Goal: Information Seeking & Learning: Compare options

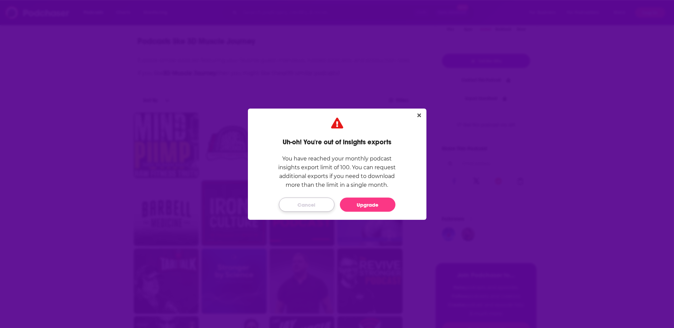
click at [302, 201] on button "Cancel" at bounding box center [307, 205] width 56 height 14
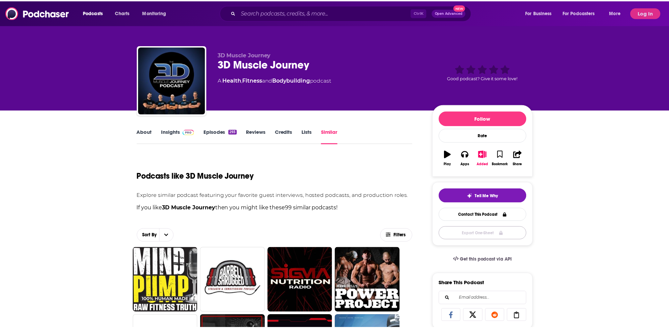
scroll to position [135, 0]
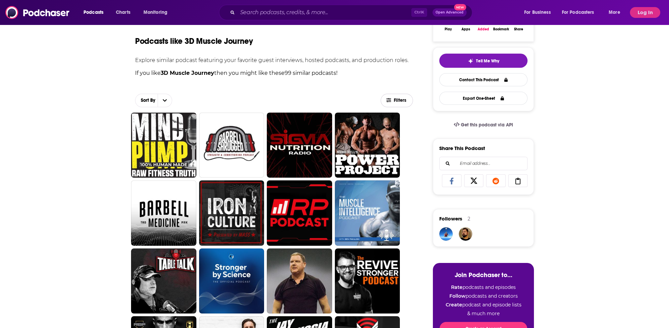
click at [403, 102] on span "Filters" at bounding box center [400, 100] width 13 height 5
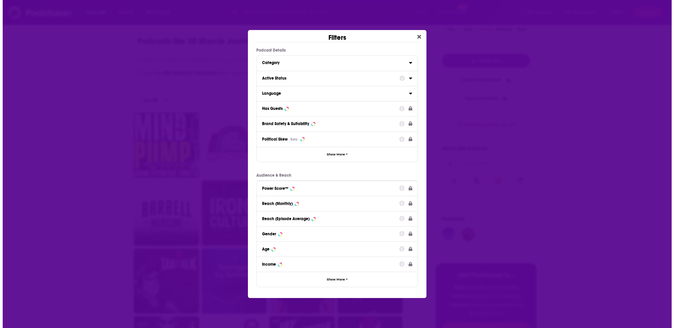
scroll to position [0, 0]
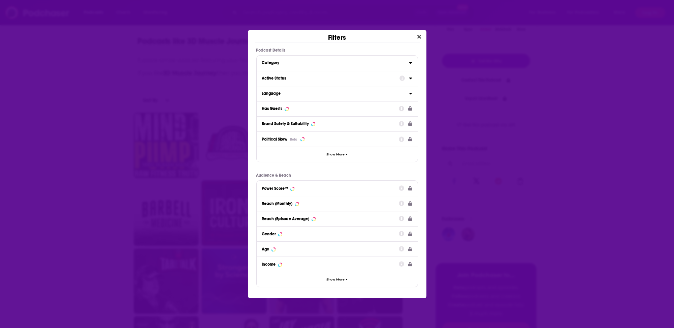
click at [269, 78] on div "Active Status" at bounding box center [328, 78] width 133 height 5
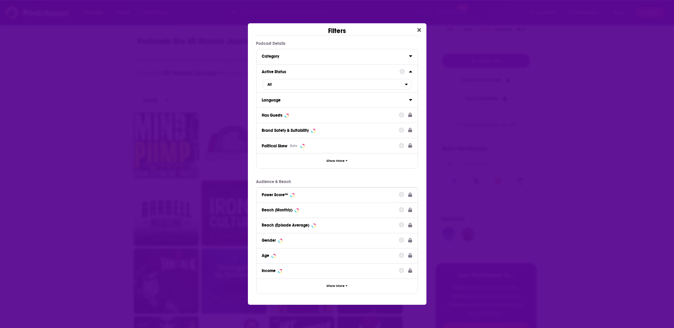
click at [271, 115] on div "Has Guests" at bounding box center [272, 115] width 21 height 5
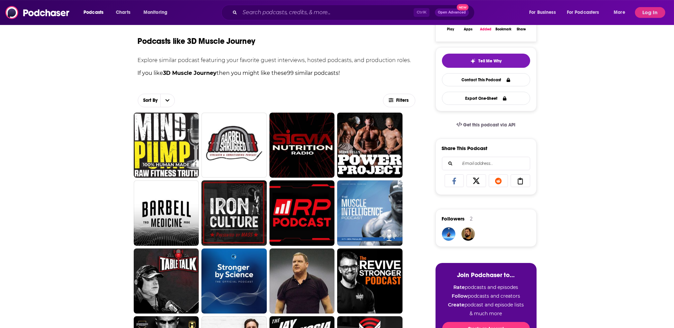
click at [191, 10] on div "PRO Demo Request Fill in some details about yourself and we'll be in touch with…" at bounding box center [337, 164] width 674 height 328
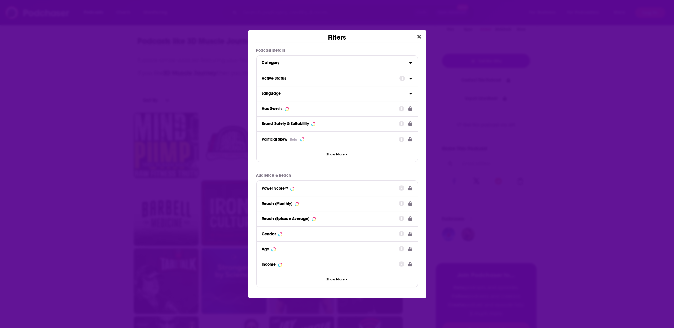
click at [203, 31] on div "Filters Podcast Details Category Active Status Language Has Guests Brand Safety…" at bounding box center [337, 164] width 674 height 328
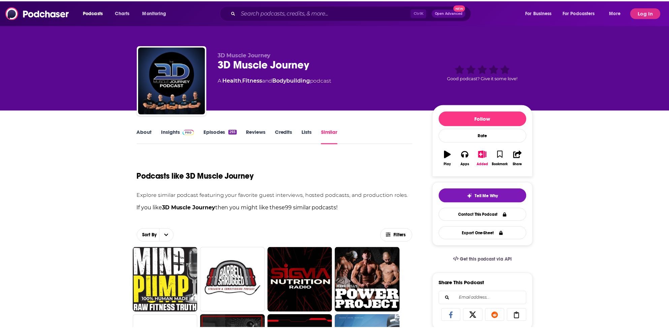
scroll to position [135, 0]
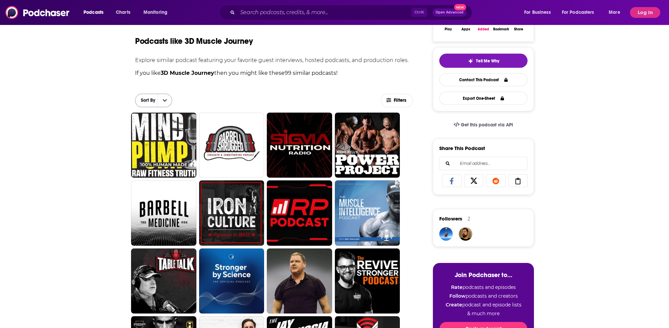
click at [157, 98] on span "Sort By" at bounding box center [147, 100] width 22 height 5
click at [153, 146] on span "Top" at bounding box center [162, 147] width 26 height 4
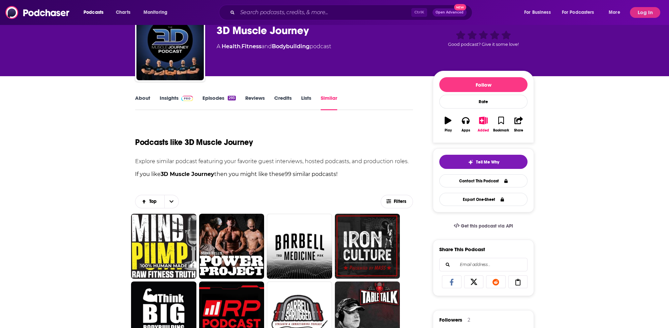
scroll to position [0, 0]
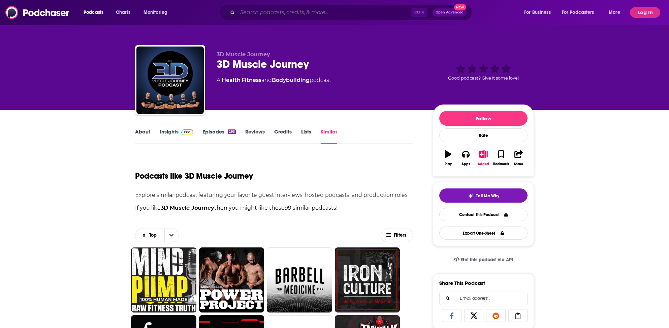
click at [252, 11] on input "Search podcasts, credits, & more..." at bounding box center [325, 12] width 174 height 11
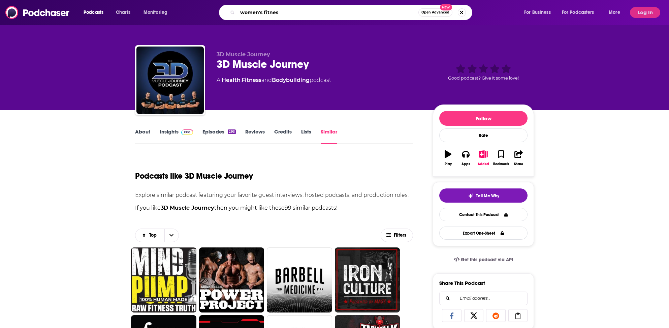
type input "women's fitness"
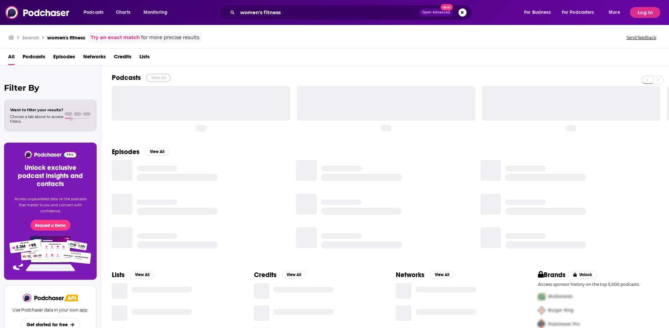
click at [159, 77] on button "View All" at bounding box center [158, 78] width 24 height 8
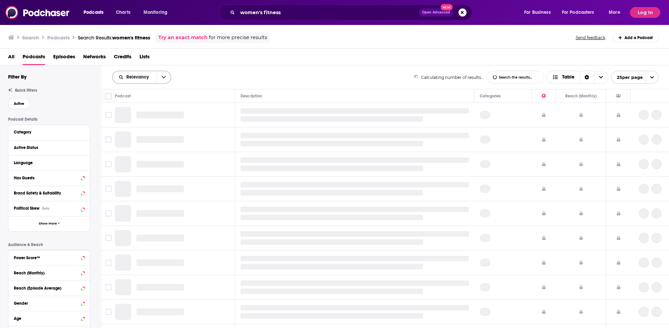
click at [133, 75] on span "Relevancy" at bounding box center [138, 77] width 25 height 5
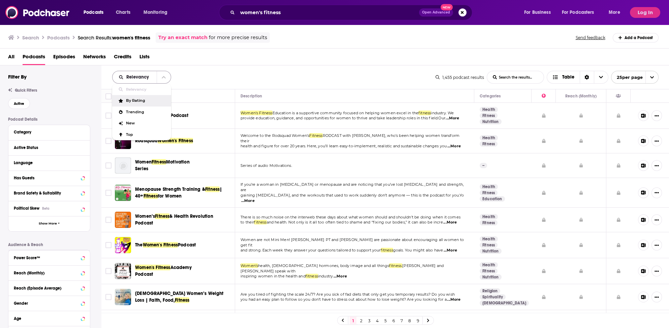
click at [139, 75] on span "Relevancy" at bounding box center [138, 77] width 25 height 5
click at [162, 75] on icon "open menu" at bounding box center [164, 77] width 4 height 5
click at [128, 134] on span "Top" at bounding box center [146, 135] width 40 height 4
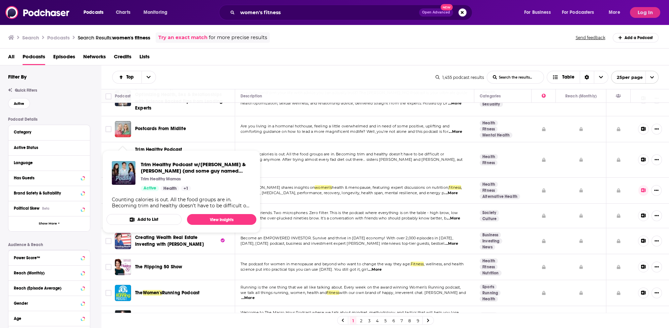
scroll to position [34, 0]
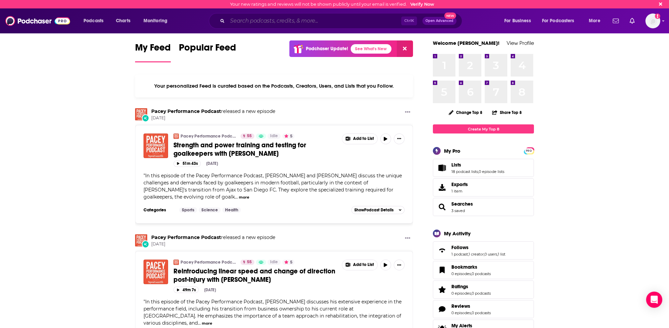
click at [258, 20] on input "Search podcasts, credits, & more..." at bounding box center [315, 21] width 174 height 11
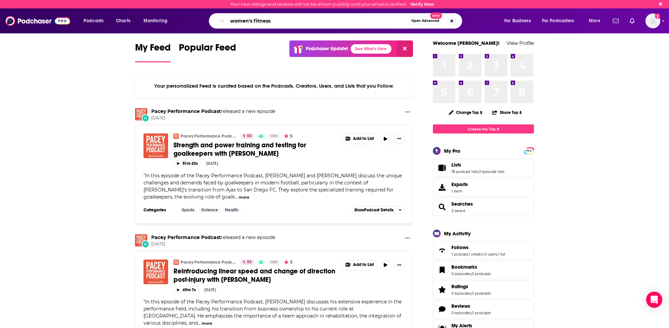
type input "women's fitness"
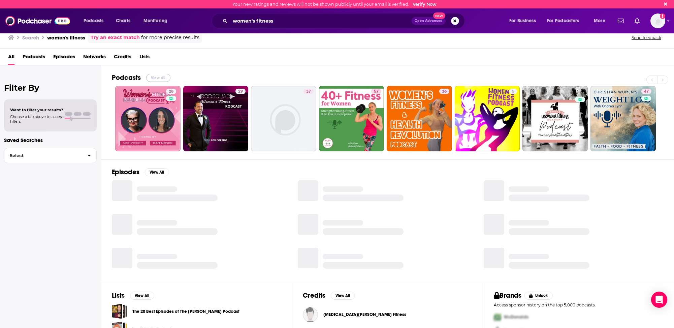
click at [160, 76] on button "View All" at bounding box center [158, 78] width 24 height 8
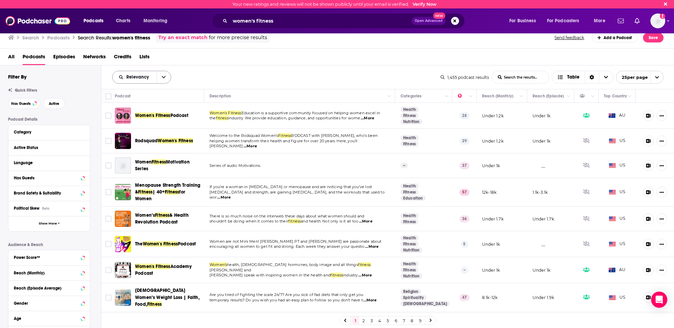
click at [138, 77] on span "Relevancy" at bounding box center [138, 77] width 25 height 5
click at [137, 133] on span "Power Score" at bounding box center [146, 135] width 40 height 4
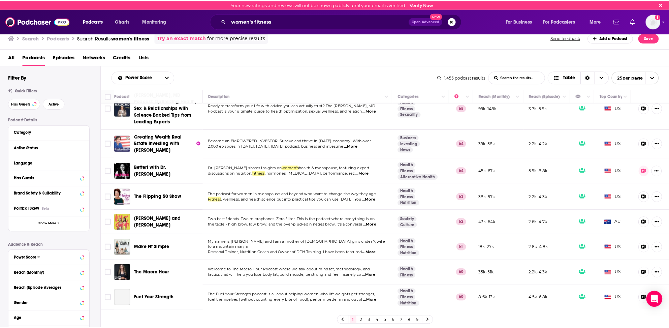
scroll to position [135, 0]
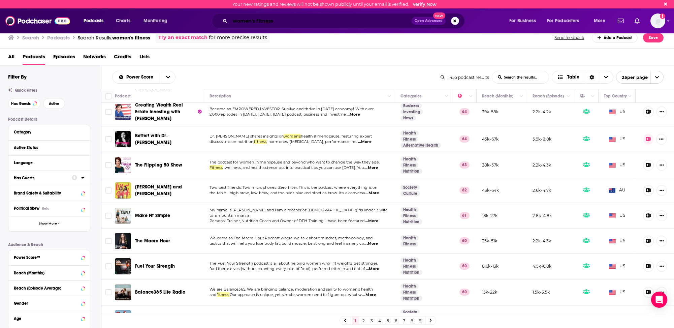
click at [244, 20] on input "women's fitness" at bounding box center [321, 21] width 182 height 11
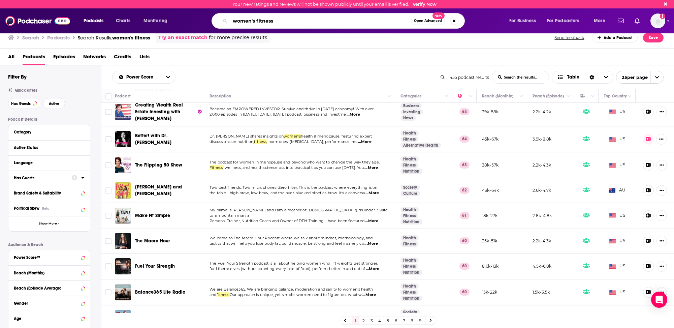
click at [244, 20] on input "women's fitness" at bounding box center [320, 21] width 181 height 11
click at [245, 20] on input "women's fitness" at bounding box center [320, 21] width 181 height 11
type input "the women's fittest podcast"
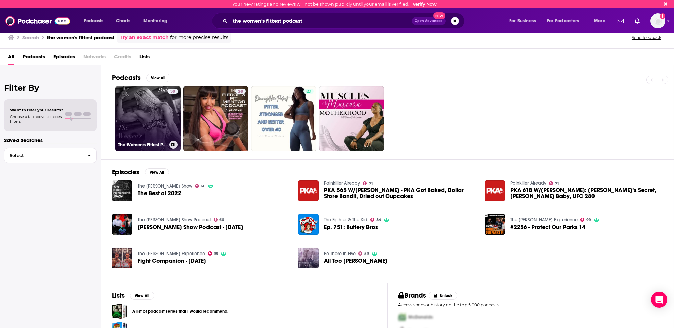
click at [130, 120] on link "30 The Women's Fittest Podcast" at bounding box center [147, 118] width 65 height 65
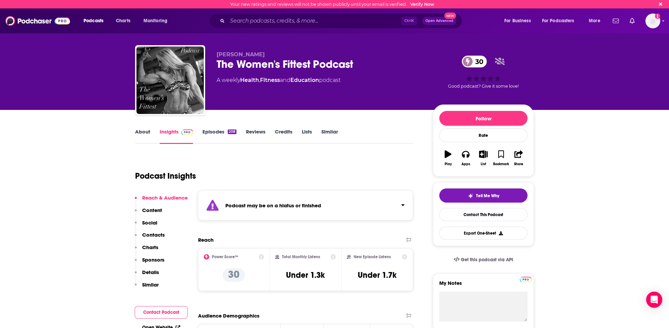
click at [329, 130] on link "Similar" at bounding box center [330, 136] width 17 height 16
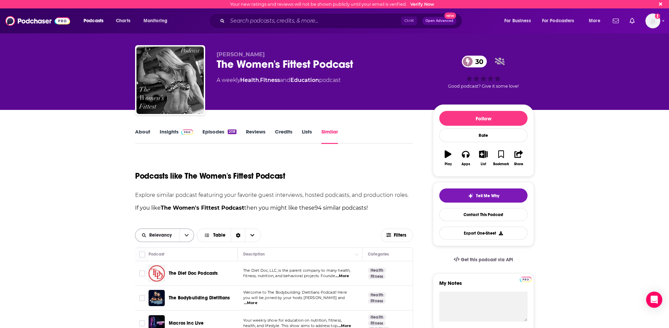
click at [163, 235] on span "Relevancy" at bounding box center [161, 235] width 25 height 5
click at [156, 280] on span "Power Score" at bounding box center [169, 282] width 40 height 4
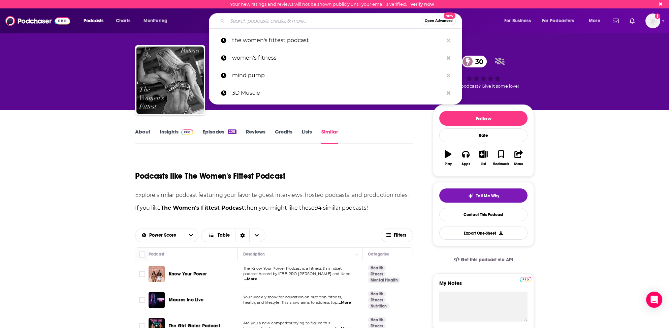
click at [287, 24] on input "Search podcasts, credits, & more..." at bounding box center [325, 21] width 194 height 11
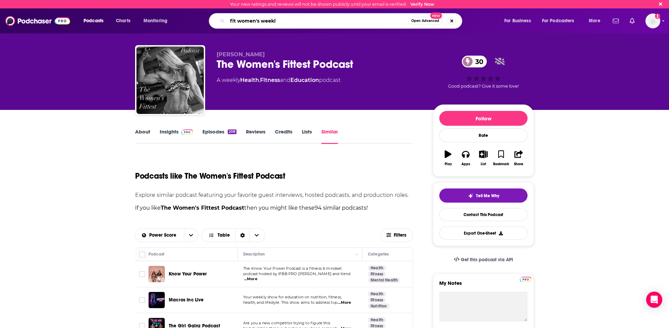
type input "fit women's weekly"
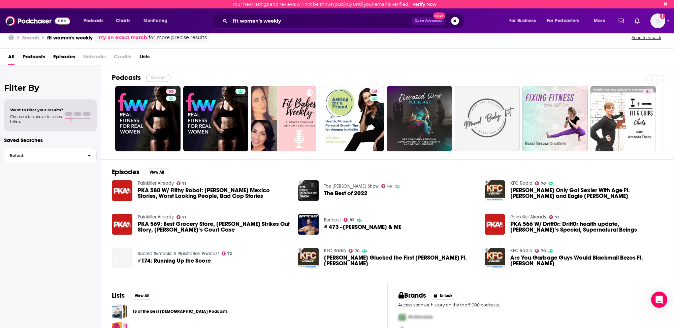
click at [155, 76] on button "View All" at bounding box center [158, 78] width 24 height 8
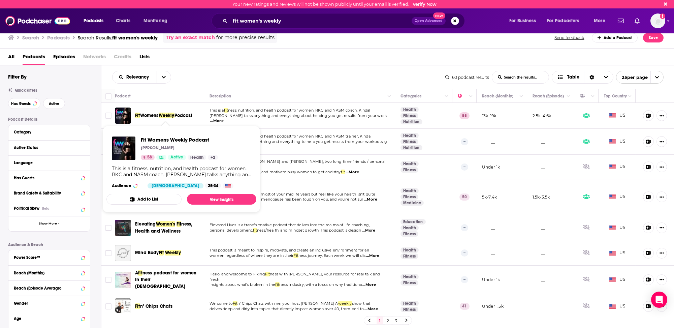
click at [153, 116] on span "Womens" at bounding box center [149, 116] width 19 height 6
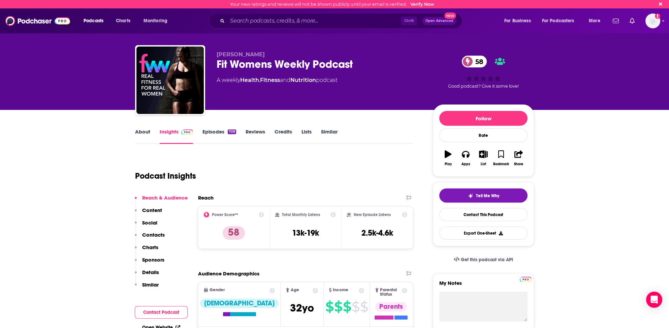
click at [327, 130] on link "Similar" at bounding box center [329, 136] width 17 height 16
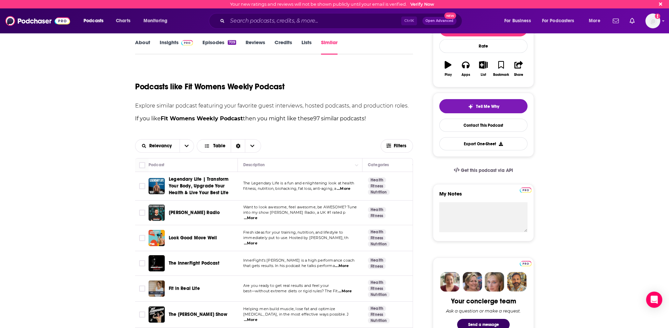
scroll to position [101, 0]
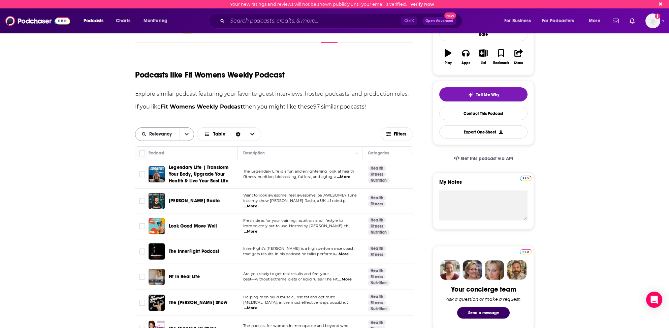
click at [169, 134] on span "Relevancy" at bounding box center [161, 134] width 25 height 5
click at [155, 179] on span "Power Score" at bounding box center [169, 181] width 40 height 4
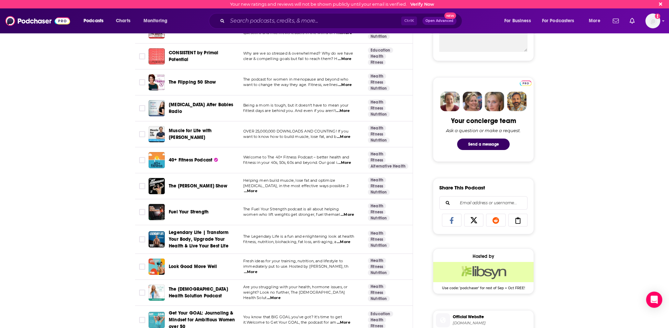
scroll to position [236, 0]
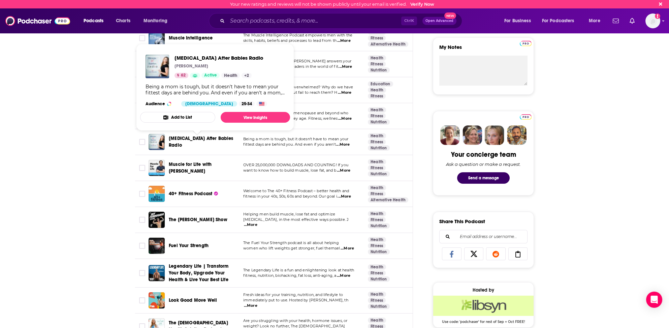
click at [210, 140] on span "Biceps After Babies Radio" at bounding box center [201, 142] width 65 height 12
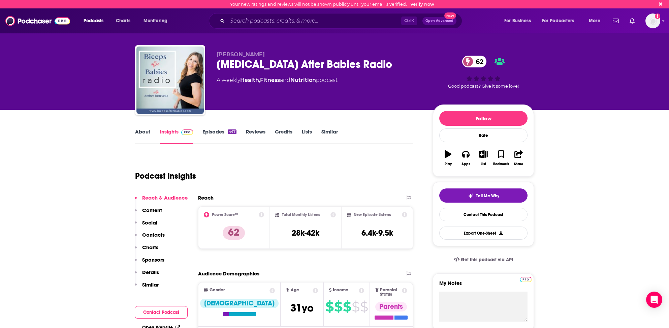
click at [330, 133] on link "Similar" at bounding box center [330, 136] width 17 height 16
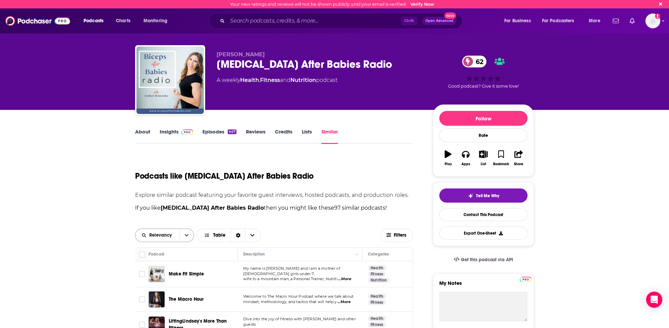
click at [155, 234] on span "Relevancy" at bounding box center [161, 235] width 25 height 5
click at [154, 281] on span "Power Score" at bounding box center [169, 282] width 40 height 4
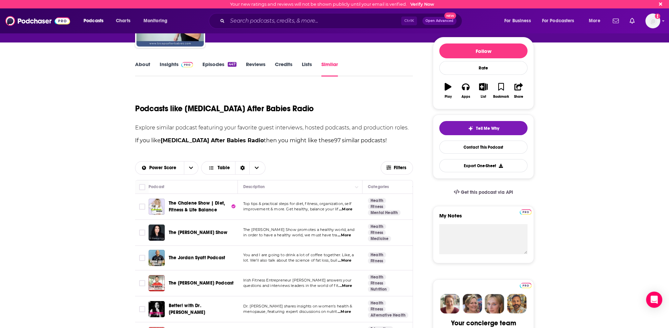
scroll to position [101, 0]
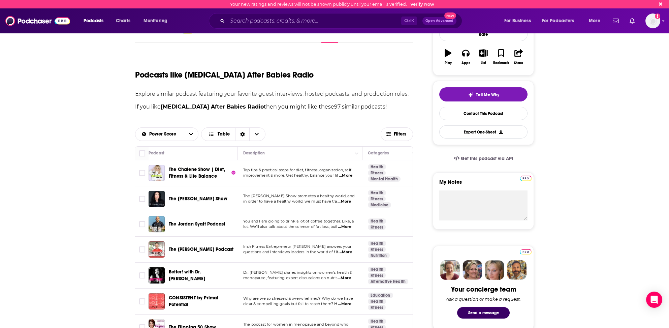
click at [347, 225] on span "...More" at bounding box center [344, 226] width 13 height 5
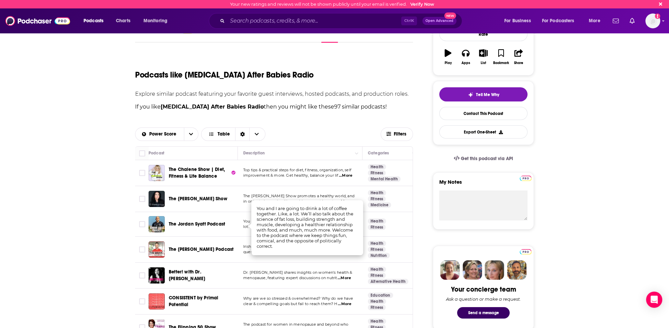
click at [185, 230] on div "The Jordan Syatt Podcast" at bounding box center [204, 224] width 70 height 16
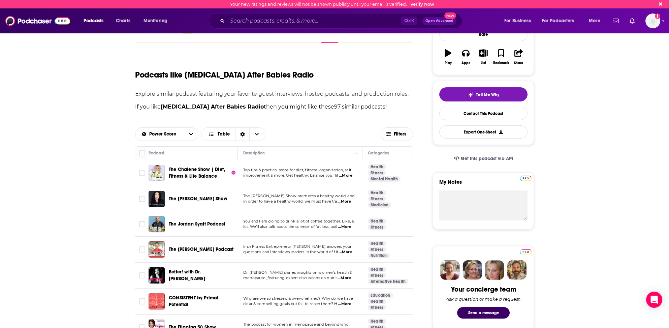
click at [345, 200] on span "...More" at bounding box center [344, 201] width 13 height 5
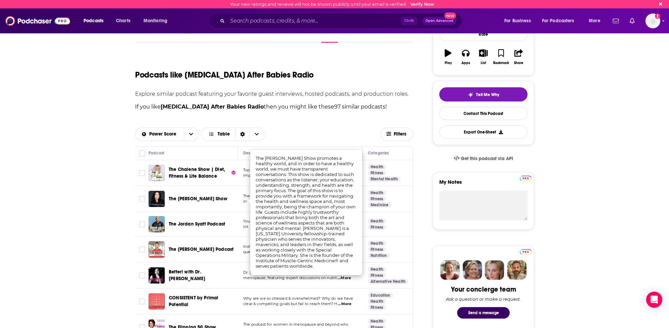
click at [227, 241] on div "The [PERSON_NAME] Podcast" at bounding box center [204, 249] width 70 height 16
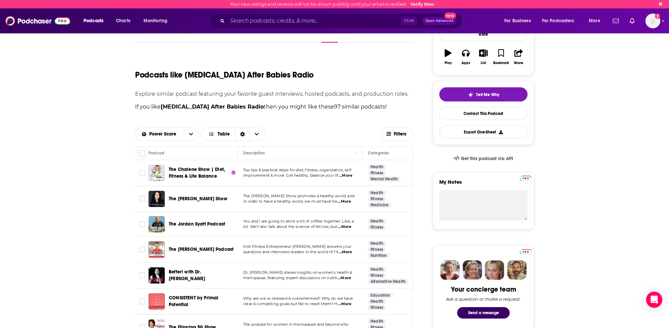
click at [346, 250] on span "...More" at bounding box center [345, 251] width 13 height 5
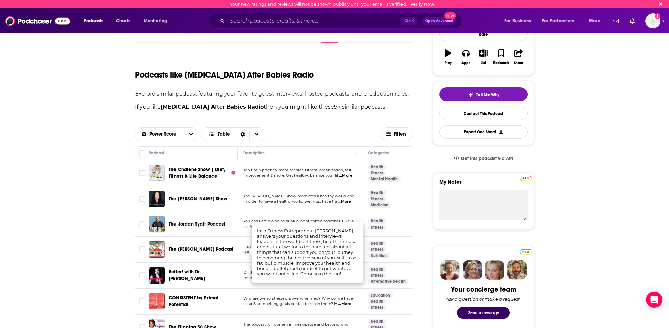
click at [174, 240] on td "The Brian Keane Podcast" at bounding box center [193, 250] width 89 height 26
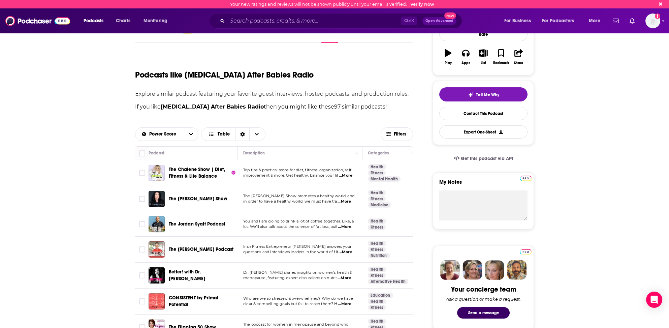
scroll to position [135, 0]
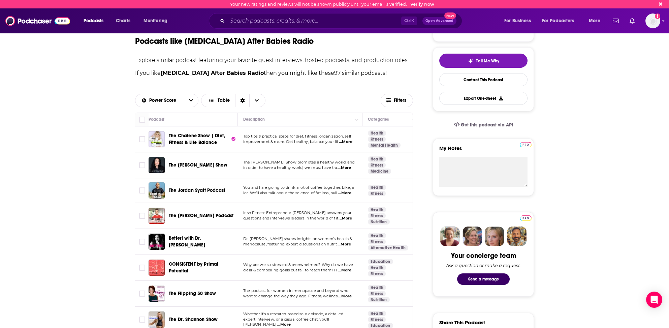
click at [347, 242] on span "...More" at bounding box center [344, 244] width 13 height 5
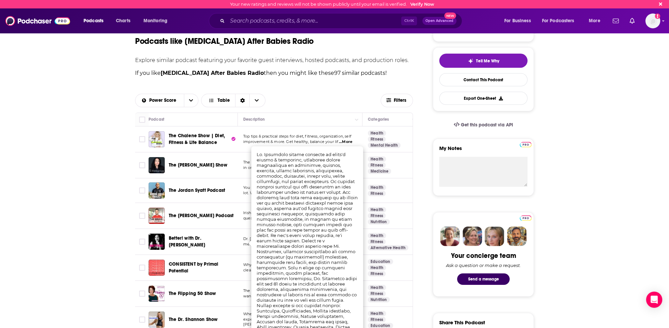
click at [194, 249] on td "Better! with Dr. [PERSON_NAME]" at bounding box center [193, 242] width 89 height 26
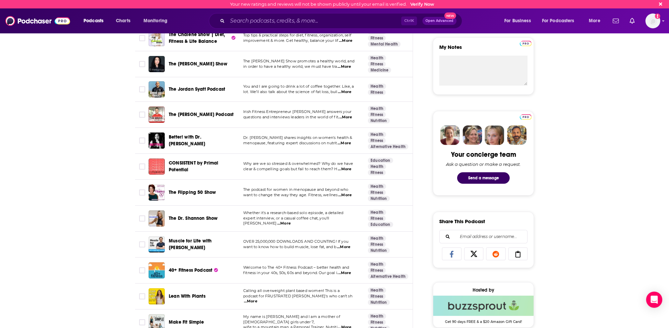
scroll to position [270, 0]
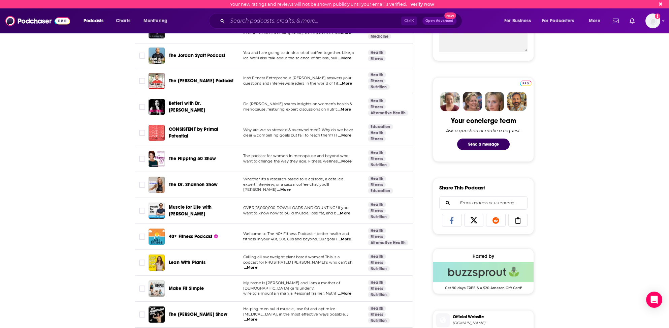
click at [291, 187] on span "...More" at bounding box center [283, 189] width 13 height 5
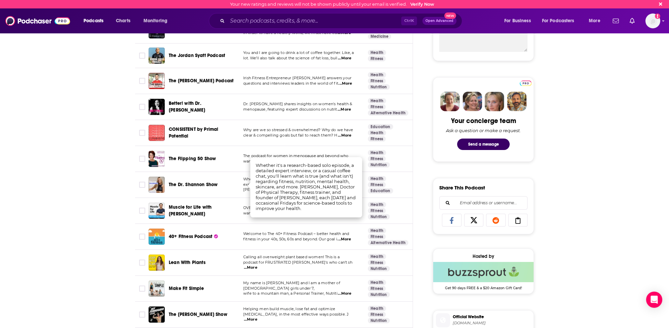
click at [192, 189] on div "The Dr. Shannon Show" at bounding box center [204, 185] width 70 height 16
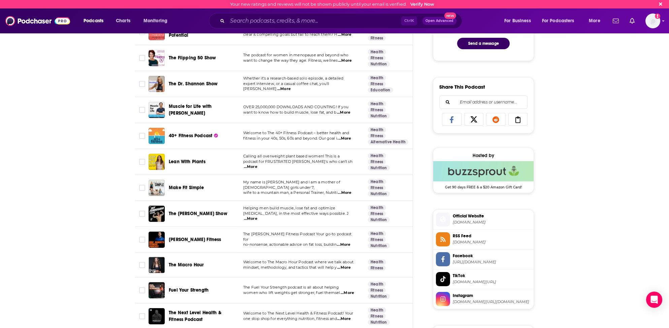
scroll to position [371, 0]
click at [349, 190] on span "...More" at bounding box center [344, 192] width 13 height 5
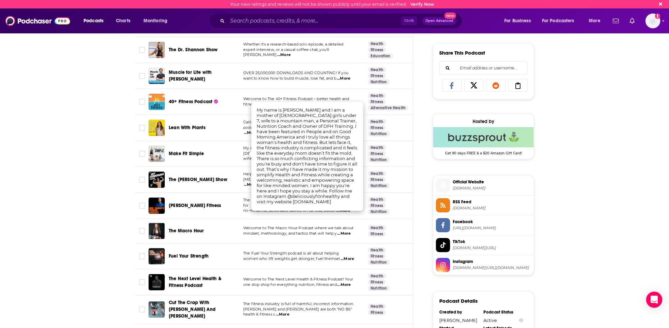
scroll to position [438, 0]
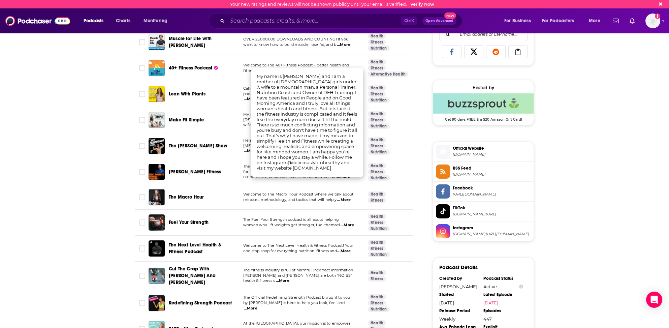
click at [229, 164] on div "Eric Roberts Fitness" at bounding box center [204, 172] width 70 height 16
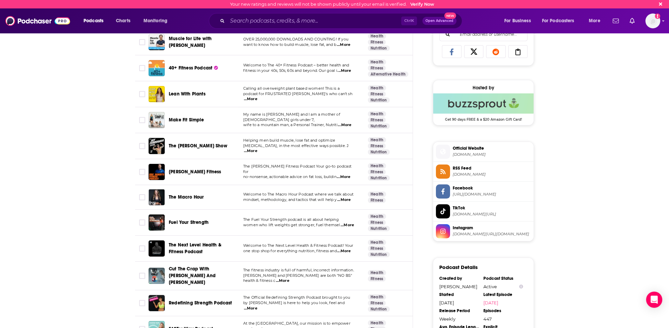
click at [345, 174] on span "...More" at bounding box center [343, 176] width 13 height 5
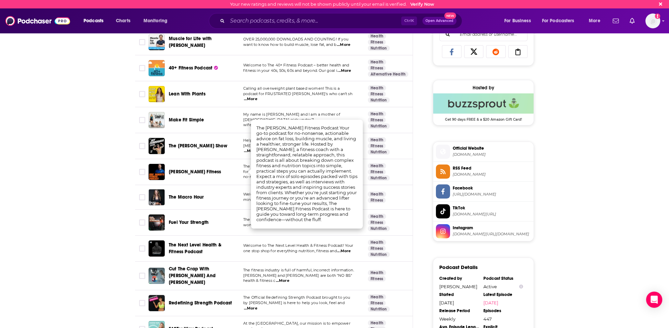
click at [194, 179] on td "Eric Roberts Fitness" at bounding box center [193, 172] width 89 height 26
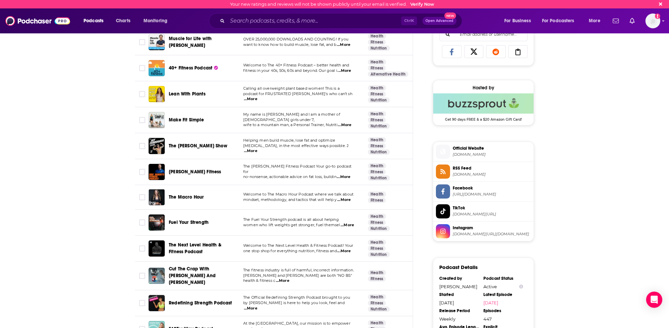
scroll to position [472, 0]
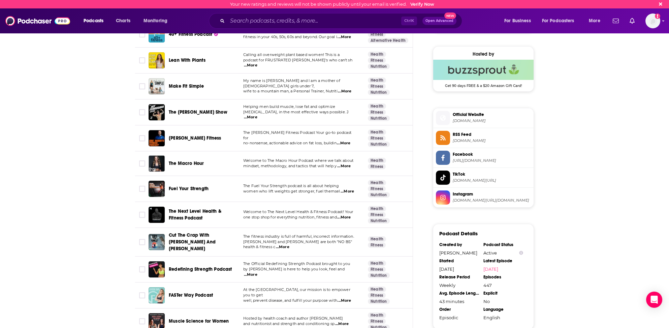
click at [348, 163] on span "...More" at bounding box center [343, 165] width 13 height 5
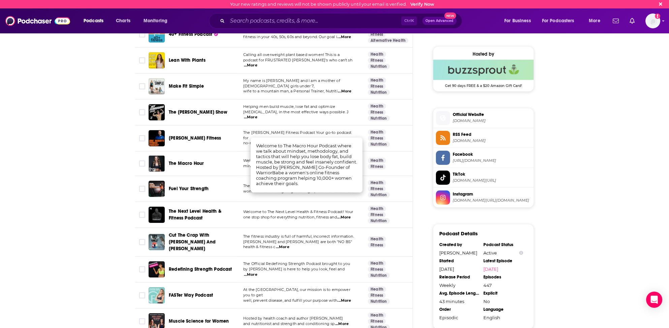
click at [215, 160] on div "The Macro Hour" at bounding box center [204, 163] width 70 height 7
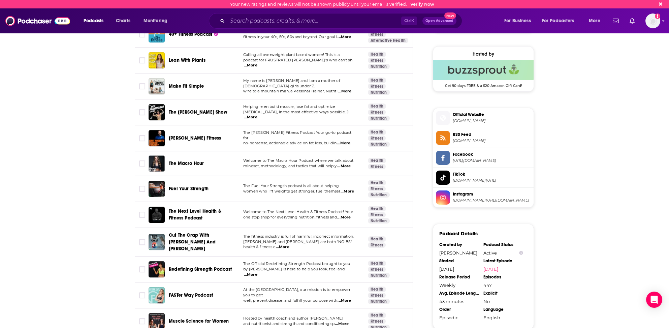
scroll to position [506, 0]
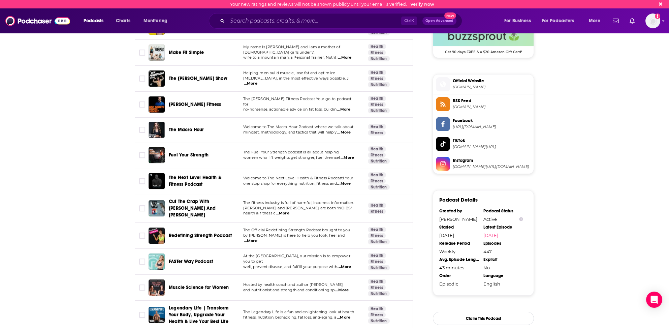
click at [348, 181] on span "...More" at bounding box center [343, 183] width 13 height 5
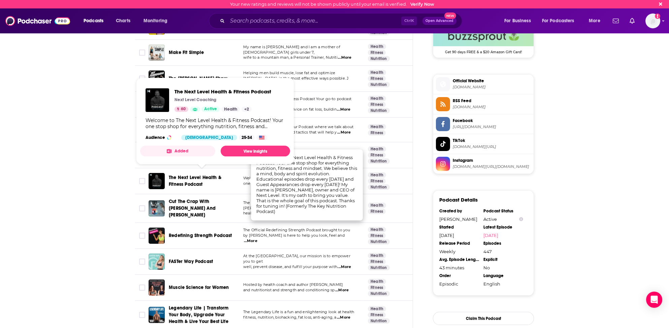
click at [220, 185] on div "The Next Level Health & Fitness Podcast" at bounding box center [204, 181] width 70 height 16
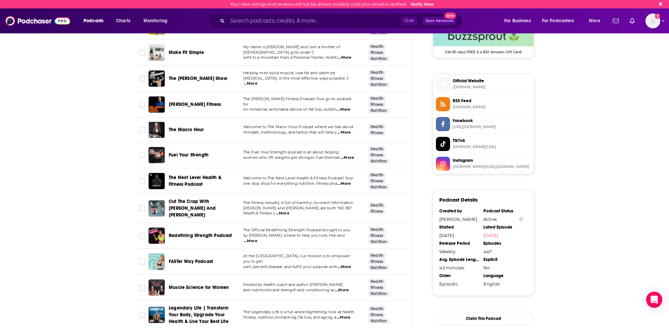
click at [290, 211] on span "...More" at bounding box center [282, 213] width 13 height 5
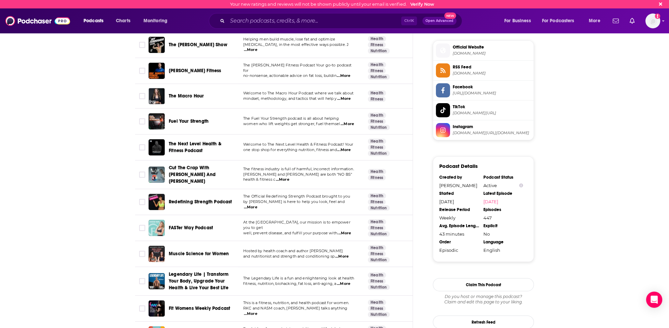
click at [350, 231] on span "...More" at bounding box center [344, 233] width 13 height 5
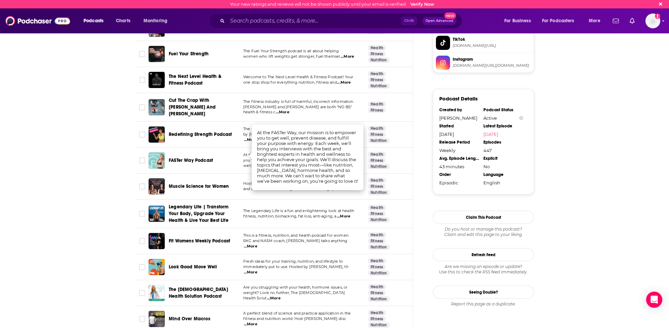
scroll to position [640, 0]
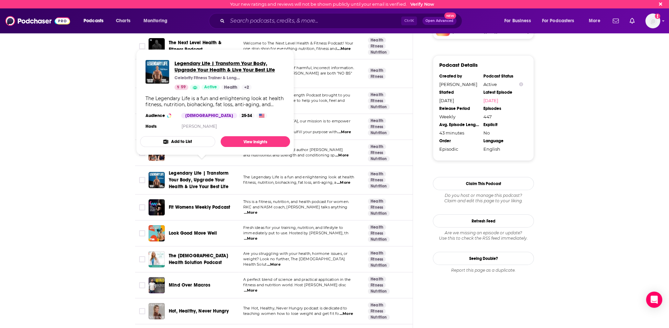
click at [194, 65] on span "Legendary Life | Transform Your Body, Upgrade Your Health & Live Your Best Life" at bounding box center [230, 66] width 110 height 13
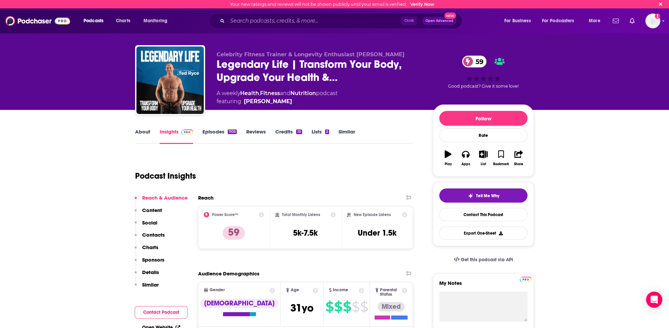
click at [348, 131] on link "Similar" at bounding box center [347, 136] width 17 height 16
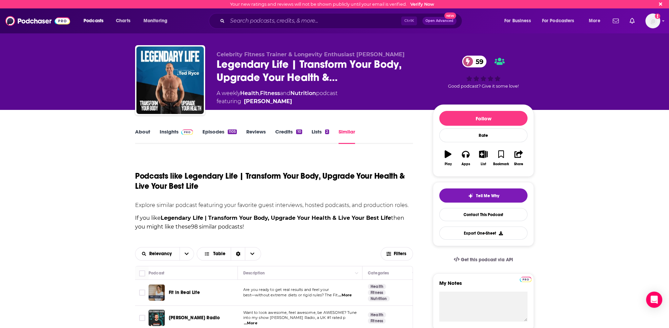
scroll to position [34, 0]
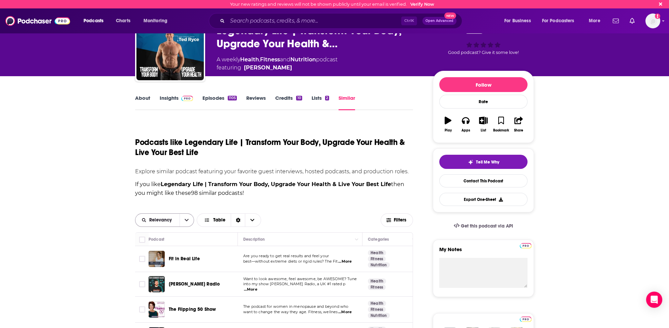
click at [171, 219] on span "Relevancy" at bounding box center [161, 220] width 25 height 5
click at [157, 265] on span "Power Score" at bounding box center [169, 267] width 40 height 4
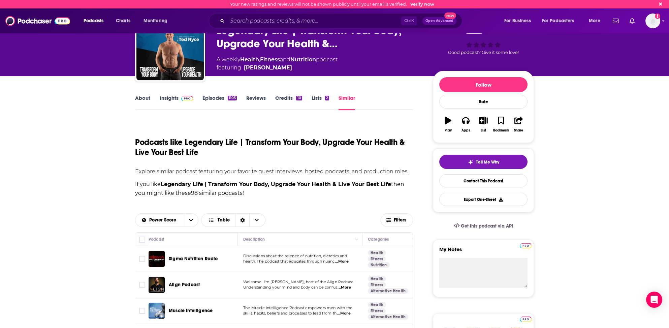
scroll to position [67, 0]
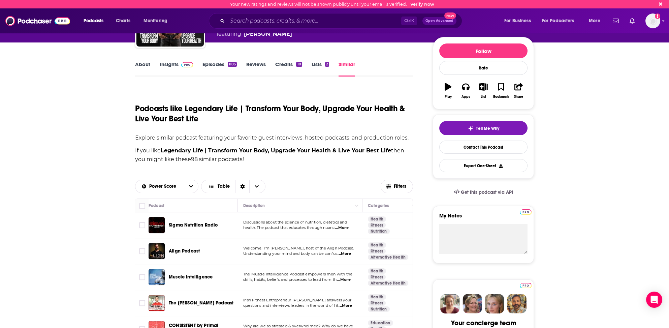
click at [347, 253] on span "...More" at bounding box center [344, 253] width 13 height 5
click at [218, 254] on div "Align Podcast" at bounding box center [204, 251] width 70 height 16
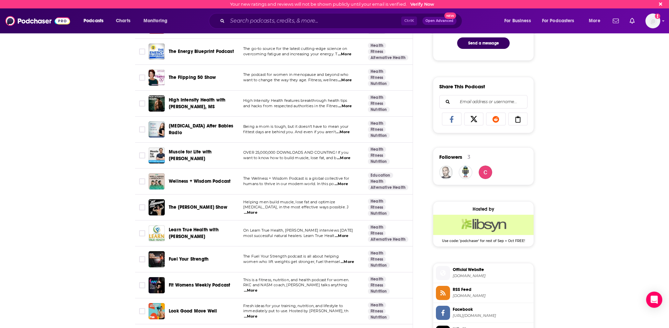
scroll to position [404, 0]
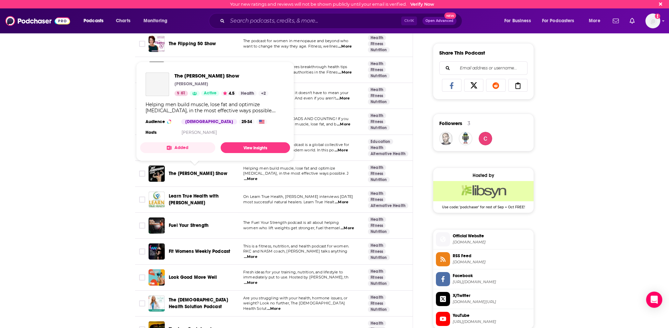
click at [195, 171] on span "The [PERSON_NAME] Show" at bounding box center [198, 174] width 59 height 6
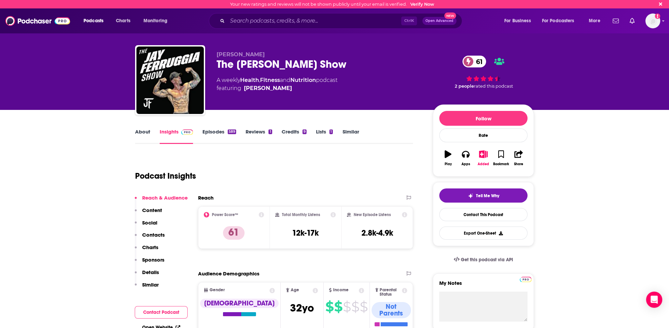
click at [351, 130] on link "Similar" at bounding box center [350, 136] width 17 height 16
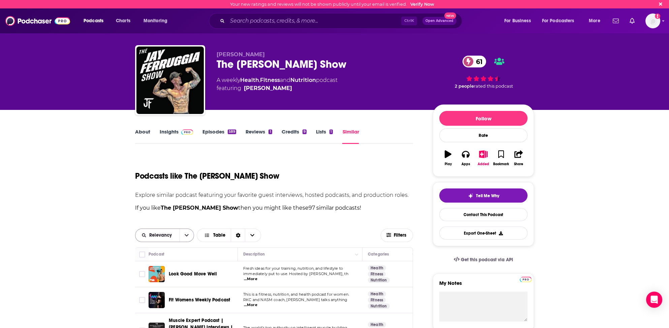
click at [167, 235] on span "Relevancy" at bounding box center [161, 235] width 25 height 5
click at [155, 280] on span "Power Score" at bounding box center [169, 282] width 40 height 4
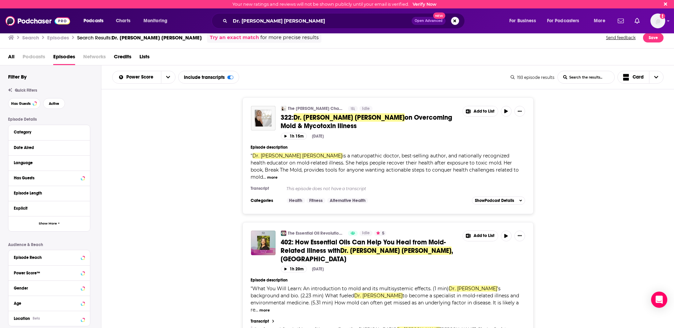
scroll to position [640, 0]
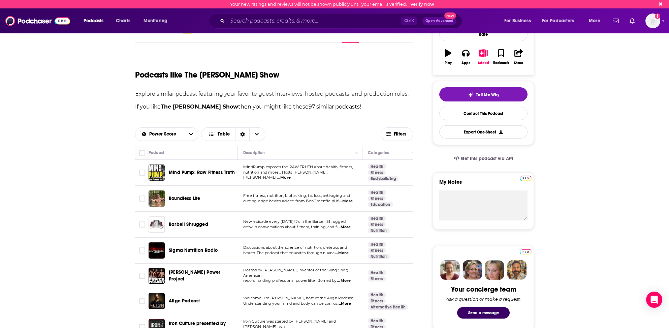
scroll to position [67, 0]
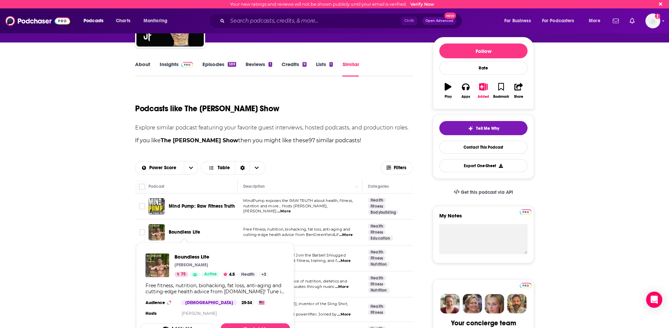
click at [188, 231] on span "Boundless Life" at bounding box center [184, 232] width 31 height 6
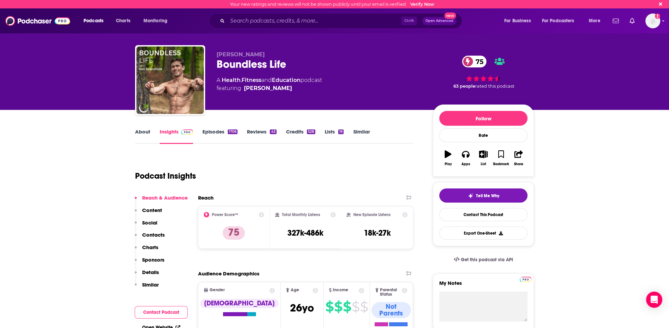
click at [363, 132] on link "Similar" at bounding box center [361, 136] width 17 height 16
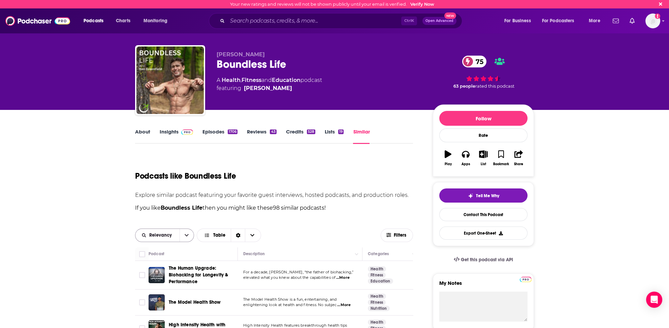
click at [169, 235] on span "Relevancy" at bounding box center [161, 235] width 25 height 5
click at [159, 282] on span "Power Score" at bounding box center [169, 282] width 40 height 4
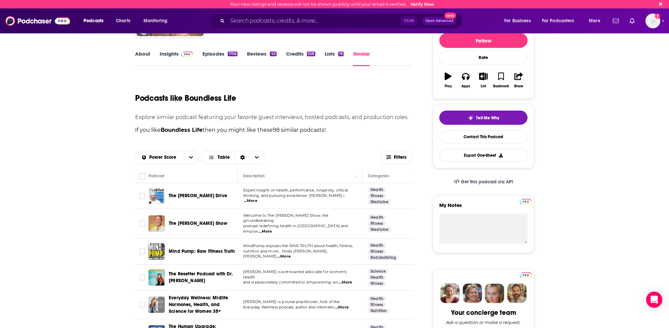
scroll to position [101, 0]
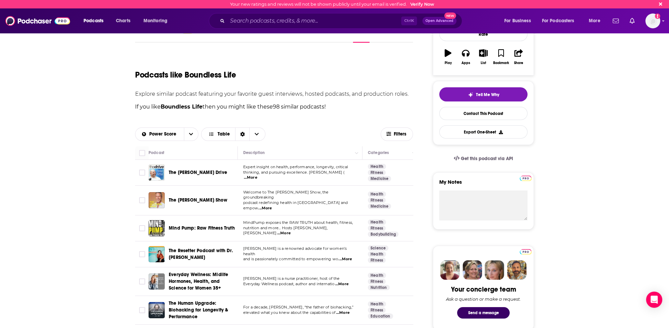
click at [347, 257] on span "...More" at bounding box center [345, 259] width 13 height 5
click at [210, 258] on div "The Resetter Podcast with Dr. Mindy" at bounding box center [204, 254] width 70 height 16
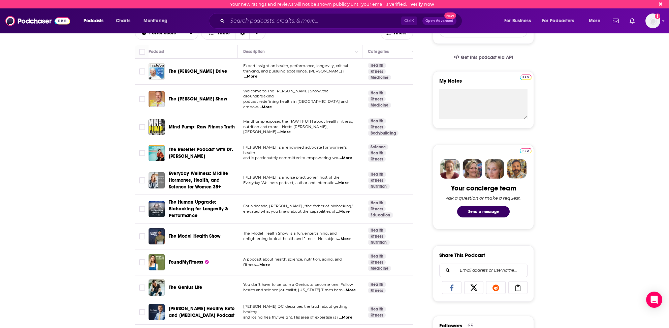
scroll to position [236, 0]
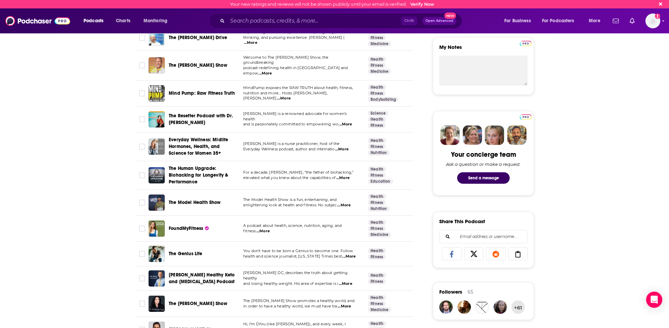
click at [348, 254] on span "...More" at bounding box center [348, 256] width 13 height 5
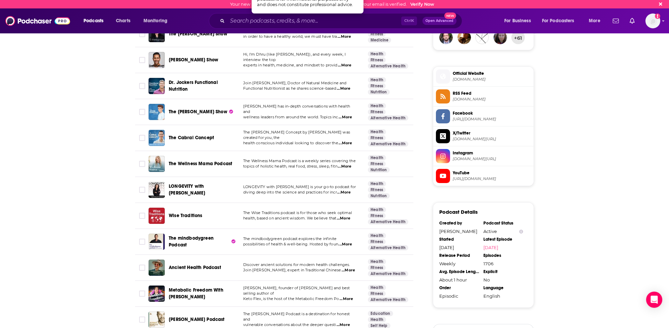
scroll to position [539, 0]
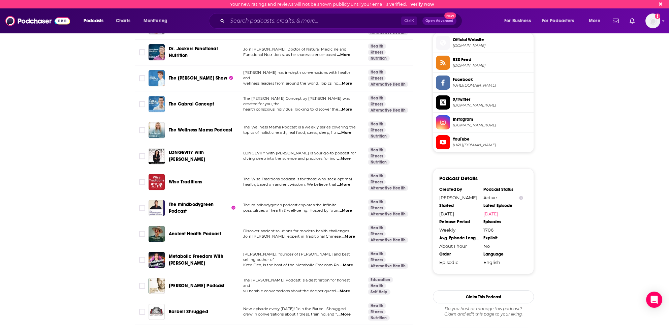
click at [348, 263] on span "...More" at bounding box center [346, 265] width 13 height 5
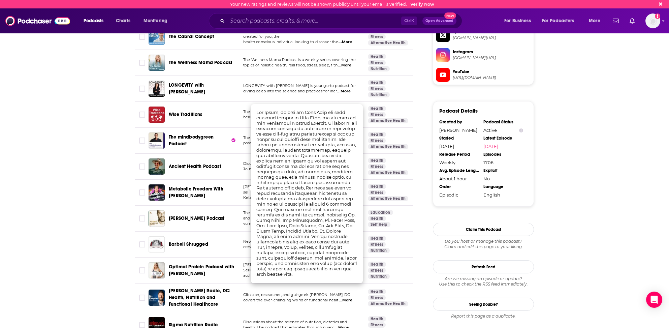
scroll to position [640, 0]
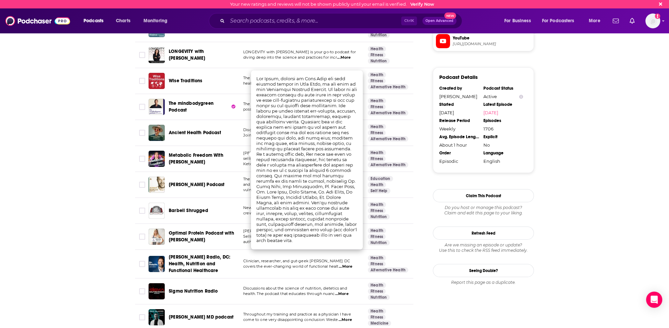
click at [230, 125] on div "Ancient Health Podcast" at bounding box center [204, 133] width 70 height 16
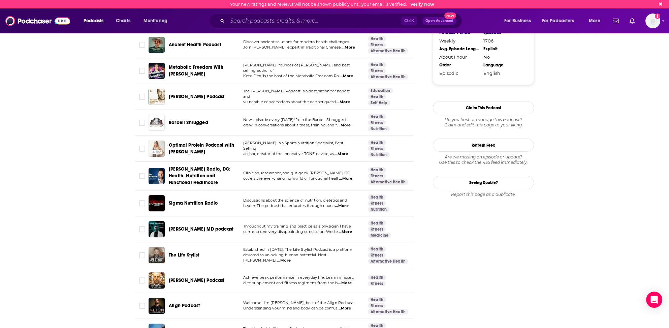
scroll to position [742, 0]
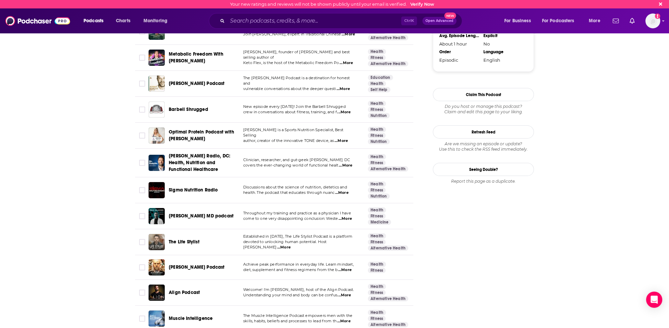
click at [345, 138] on span "...More" at bounding box center [341, 140] width 13 height 5
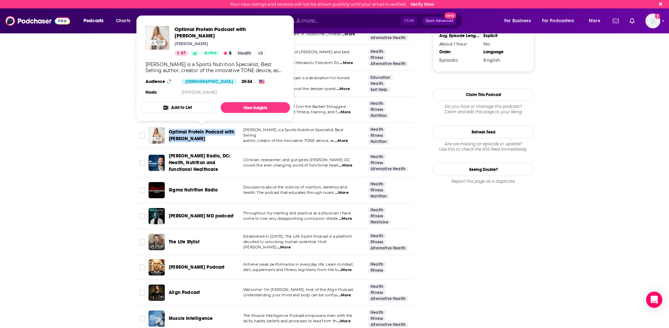
drag, startPoint x: 167, startPoint y: 122, endPoint x: 206, endPoint y: 130, distance: 39.2
click at [206, 130] on div "Optimal Protein Podcast with Vanessa Spina" at bounding box center [194, 135] width 90 height 16
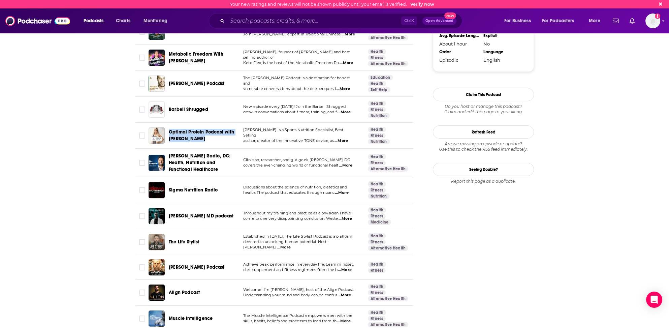
copy span "Optimal Protein Podcast with Vanessa Spina"
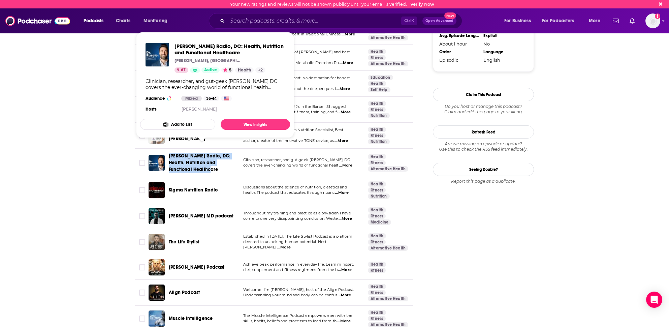
drag, startPoint x: 168, startPoint y: 147, endPoint x: 201, endPoint y: 159, distance: 35.2
click at [201, 159] on div "Dr. Ruscio Radio, DC: Health, Nutrition and Functional Healthcare" at bounding box center [194, 163] width 90 height 20
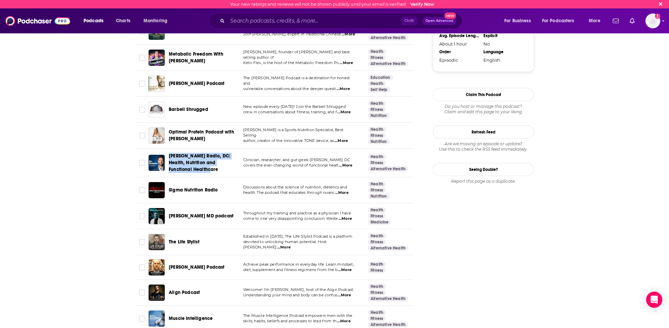
copy span "Dr. Ruscio Radio, DC: Health, Nutrition and Functional Healthcare"
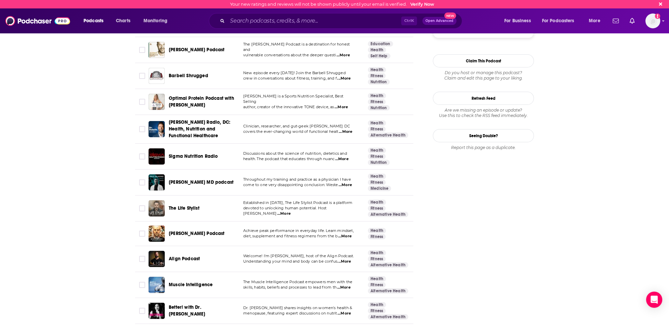
scroll to position [809, 0]
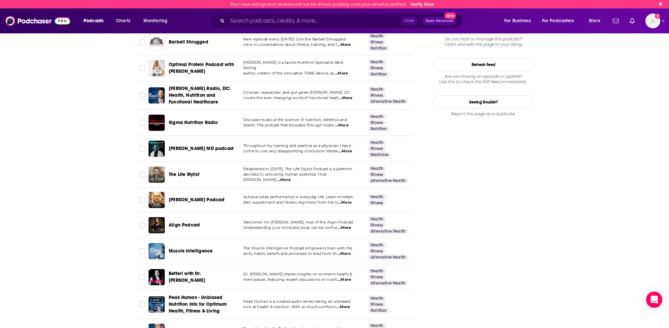
drag, startPoint x: 168, startPoint y: 190, endPoint x: 226, endPoint y: 191, distance: 58.3
click at [226, 192] on div "Kyle Kingsbury Podcast" at bounding box center [194, 200] width 90 height 16
copy span "Kyle Kingsbury Podcast"
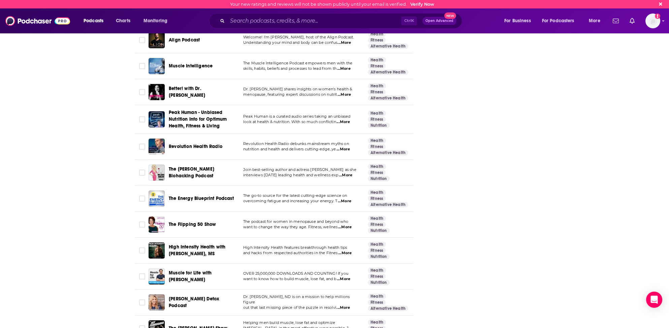
scroll to position [1011, 0]
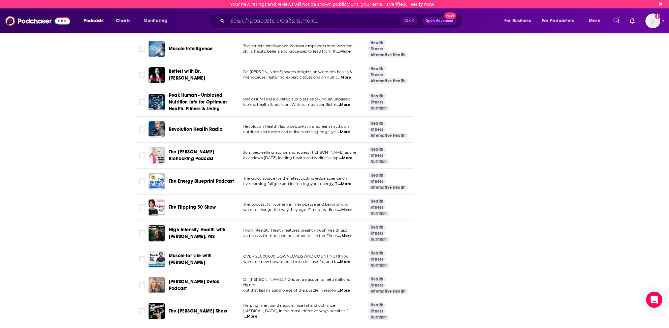
drag, startPoint x: 167, startPoint y: 141, endPoint x: 166, endPoint y: 134, distance: 6.4
click at [166, 143] on td "The Melanie Avalon Biohacking Podcast" at bounding box center [193, 156] width 89 height 26
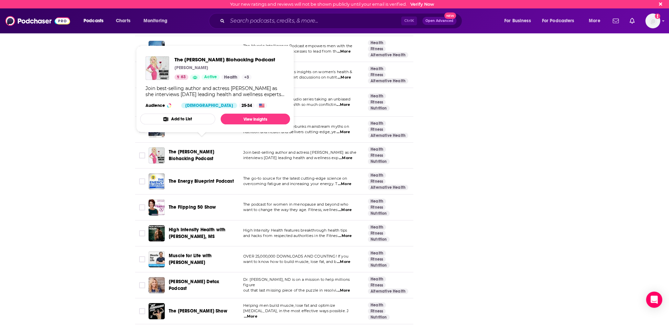
drag, startPoint x: 168, startPoint y: 142, endPoint x: 214, endPoint y: 147, distance: 46.9
click at [214, 147] on div "The Melanie Avalon Biohacking Podcast" at bounding box center [194, 155] width 90 height 16
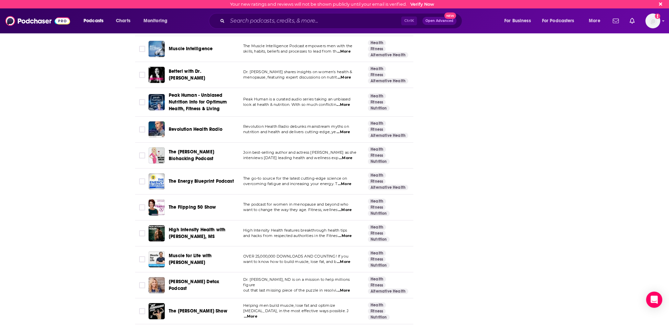
copy span "The Melanie Avalon Biohacking Podcast"
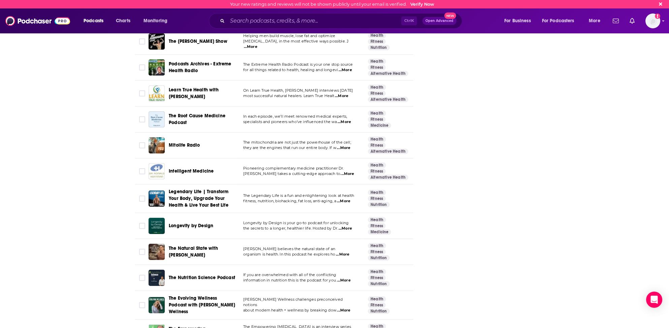
scroll to position [1315, 0]
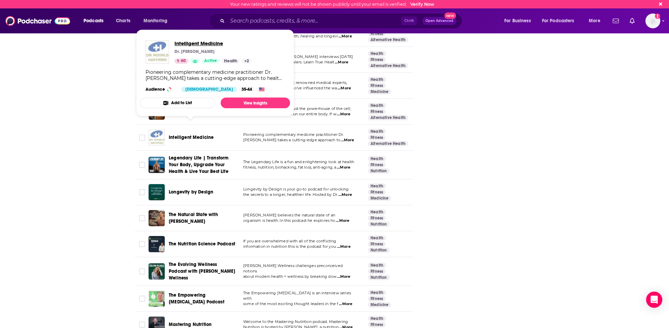
click at [197, 43] on span "Intelligent Medicine" at bounding box center [213, 43] width 77 height 6
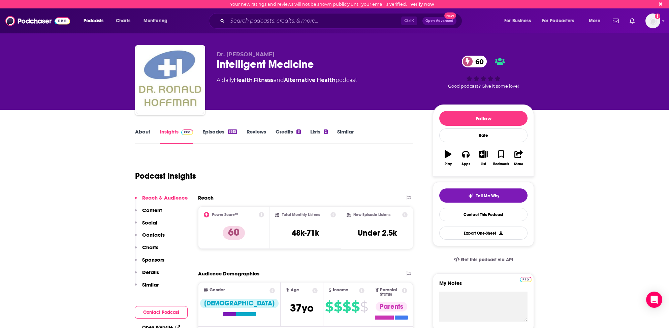
click at [349, 131] on link "Similar" at bounding box center [345, 136] width 17 height 16
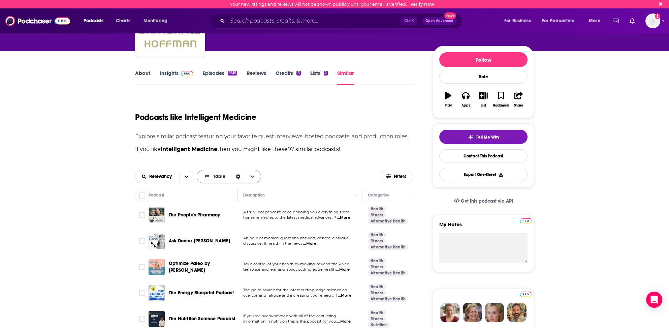
scroll to position [67, 0]
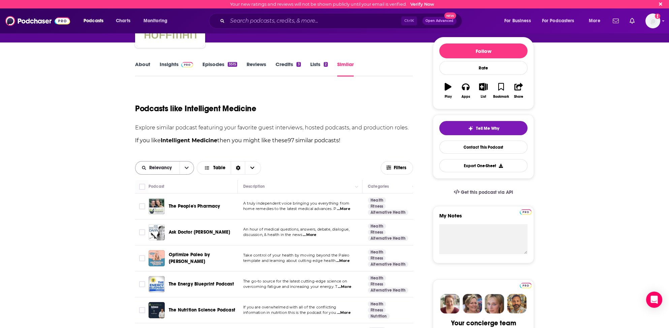
click at [172, 165] on span "Relevancy" at bounding box center [161, 167] width 25 height 5
click at [156, 213] on span "Power Score" at bounding box center [169, 214] width 40 height 4
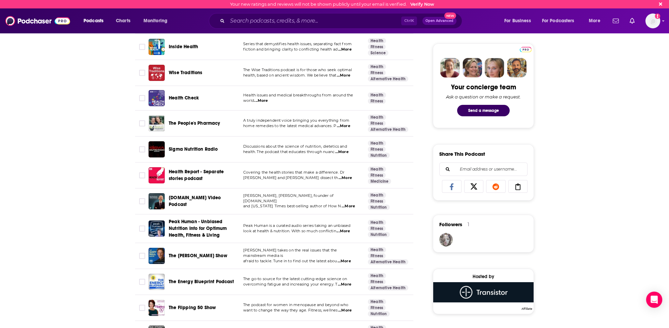
scroll to position [337, 0]
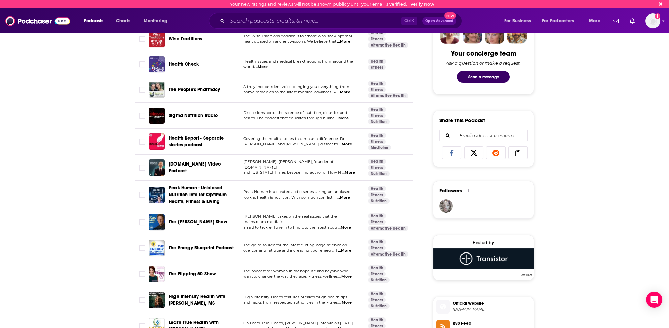
click at [347, 225] on span "...More" at bounding box center [344, 227] width 13 height 5
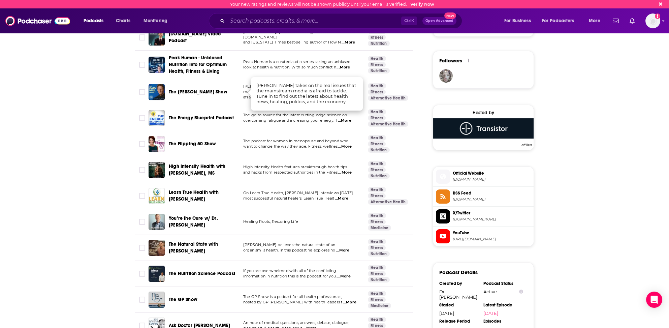
scroll to position [472, 0]
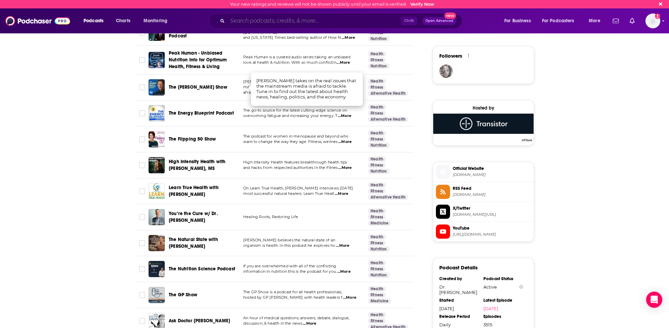
click at [246, 20] on input "Search podcasts, credits, & more..." at bounding box center [315, 21] width 174 height 11
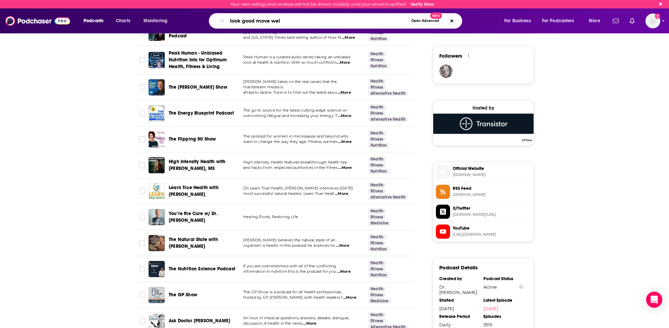
type input "look good move well"
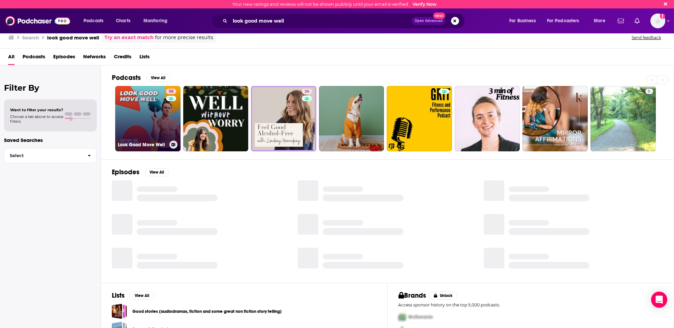
click at [142, 126] on link "58 Look Good Move Well" at bounding box center [147, 118] width 65 height 65
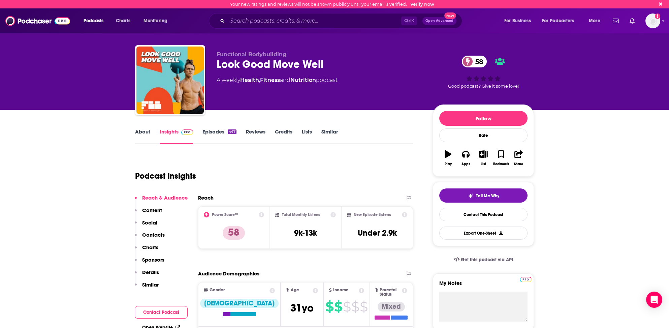
click at [326, 133] on link "Similar" at bounding box center [330, 136] width 17 height 16
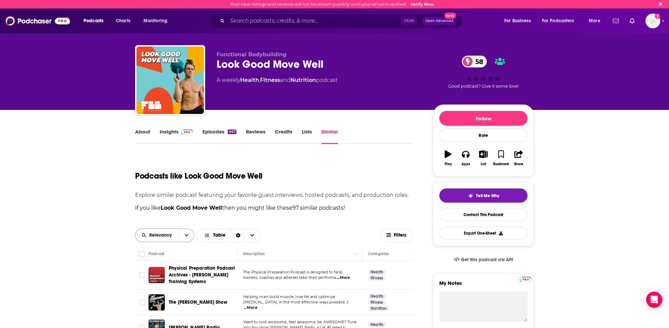
click at [161, 235] on span "Relevancy" at bounding box center [161, 235] width 25 height 5
click at [157, 280] on span "Power Score" at bounding box center [169, 282] width 40 height 4
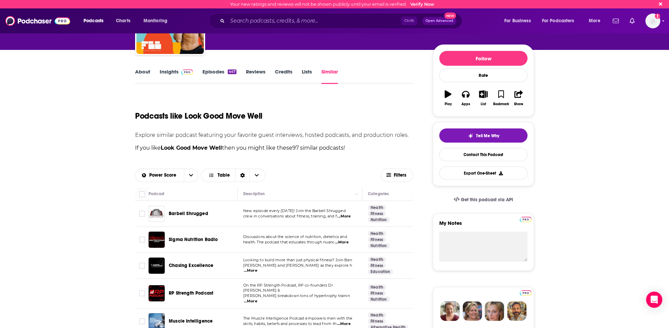
scroll to position [67, 0]
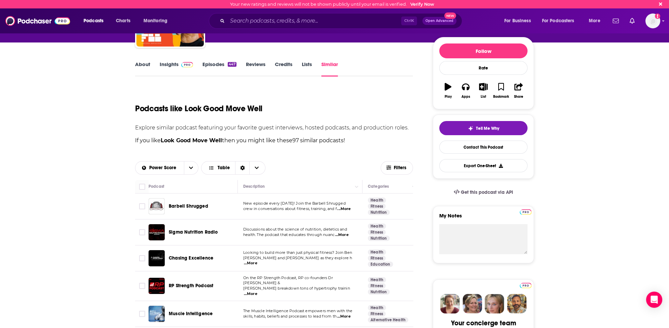
click at [258, 261] on span "...More" at bounding box center [250, 263] width 13 height 5
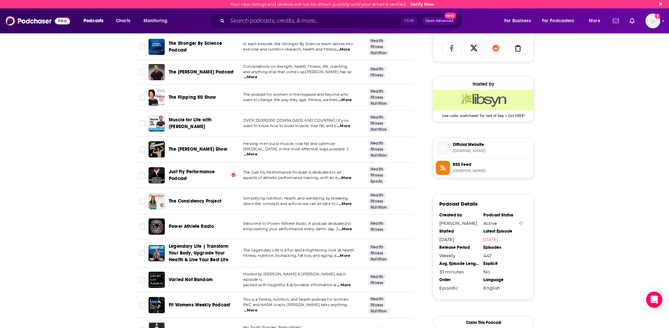
scroll to position [438, 0]
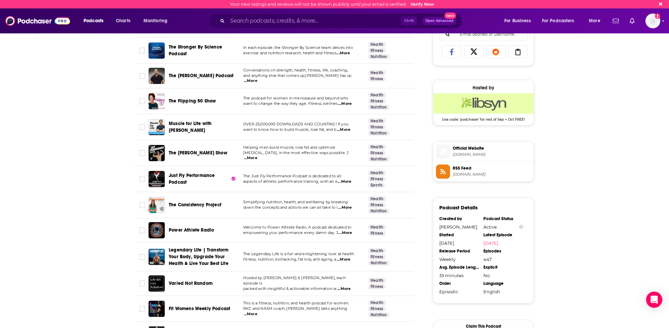
click at [347, 286] on span "...More" at bounding box center [343, 288] width 13 height 5
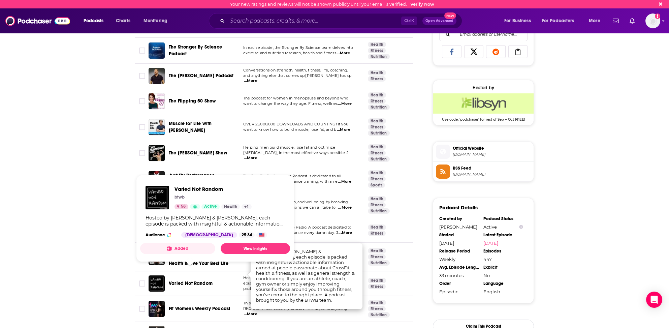
click at [181, 280] on span "Varied Not Random" at bounding box center [191, 283] width 44 height 6
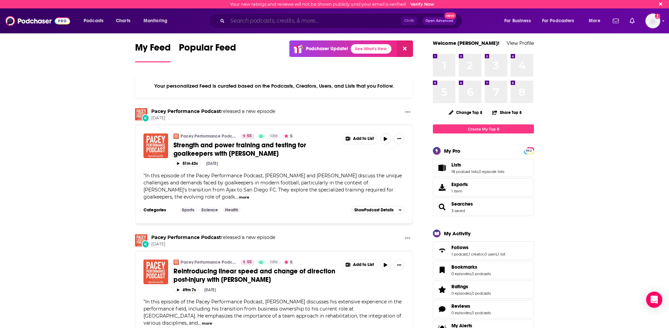
click at [245, 20] on input "Search podcasts, credits, & more..." at bounding box center [315, 21] width 174 height 11
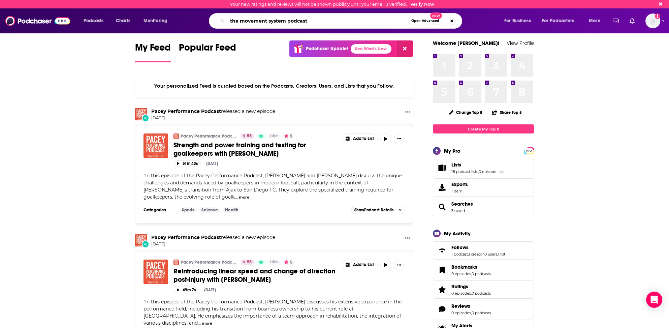
type input "the movement system podcast"
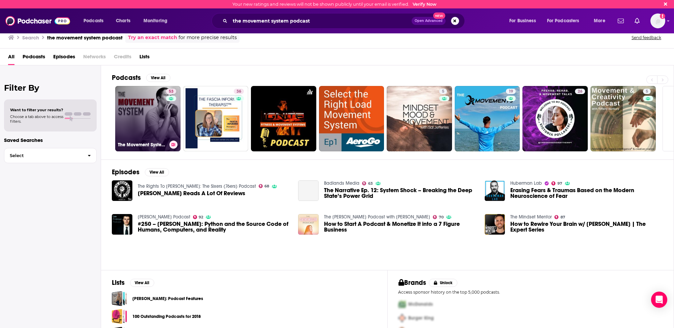
click at [145, 125] on link "53 The Movement System Podcast" at bounding box center [147, 118] width 65 height 65
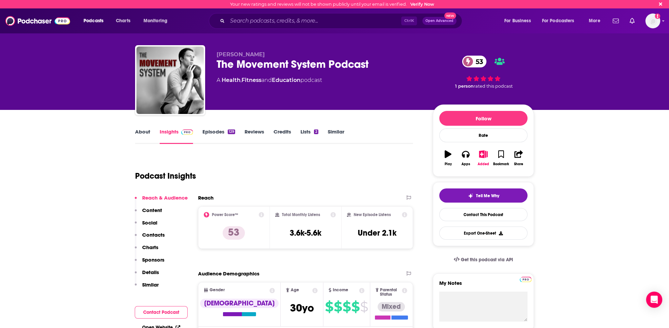
click at [337, 131] on link "Similar" at bounding box center [336, 136] width 17 height 16
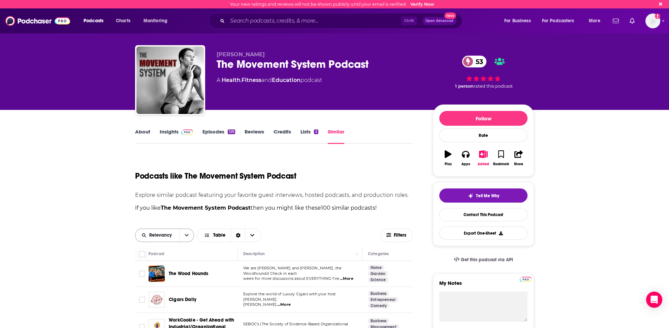
click at [166, 235] on span "Relevancy" at bounding box center [161, 235] width 25 height 5
click at [156, 280] on span "Power Score" at bounding box center [169, 282] width 40 height 4
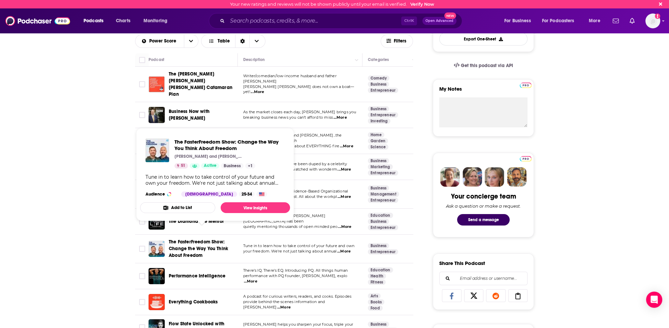
scroll to position [202, 0]
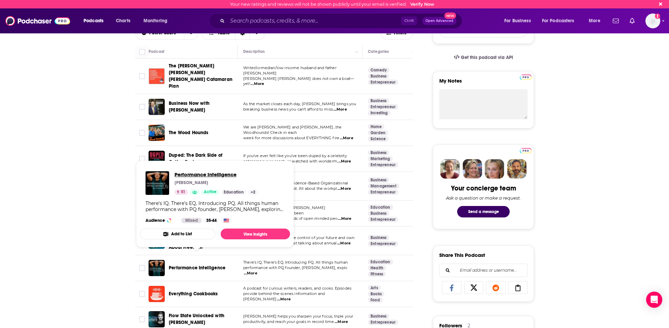
click at [212, 173] on span "Performance Intelligence" at bounding box center [217, 174] width 84 height 6
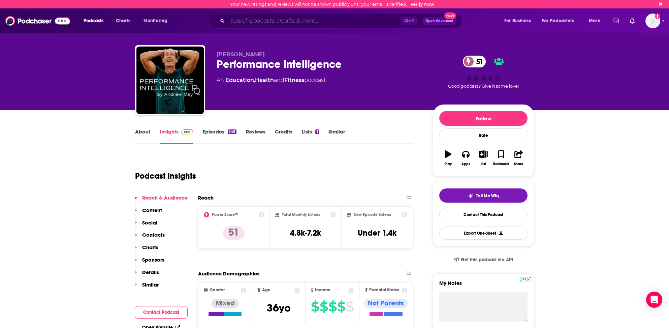
click at [244, 24] on input "Search podcasts, credits, & more..." at bounding box center [315, 21] width 174 height 11
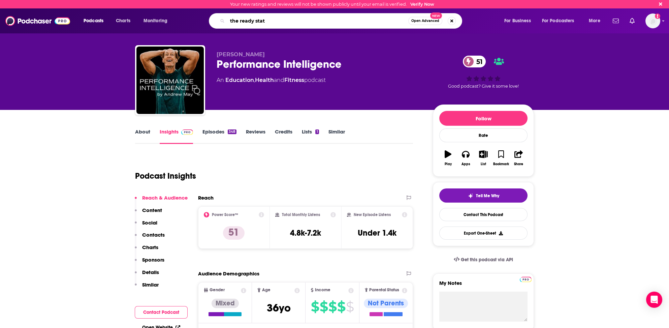
type input "the ready state"
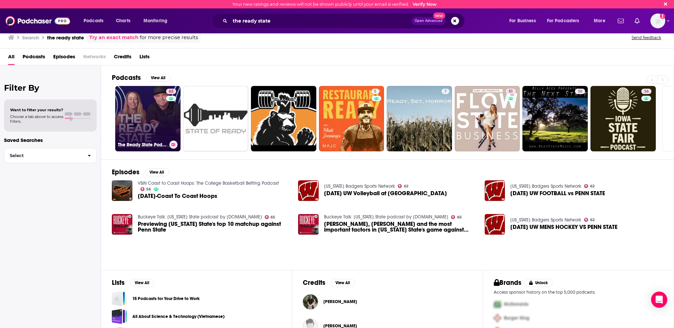
click at [134, 117] on link "62 The Ready State Podcast" at bounding box center [147, 118] width 65 height 65
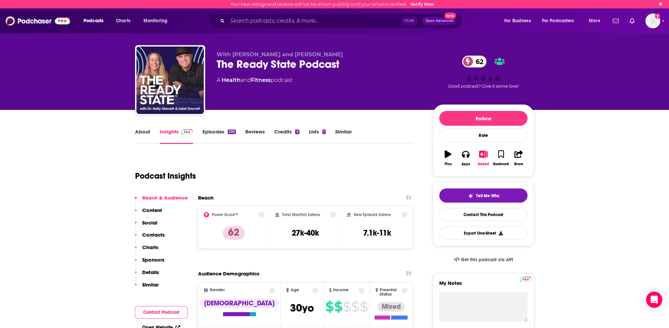
click at [343, 131] on link "Similar" at bounding box center [343, 136] width 17 height 16
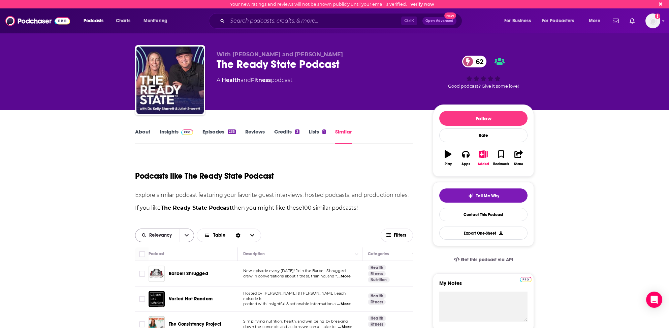
click at [163, 235] on span "Relevancy" at bounding box center [161, 235] width 25 height 5
click at [157, 281] on span "Power Score" at bounding box center [169, 282] width 40 height 4
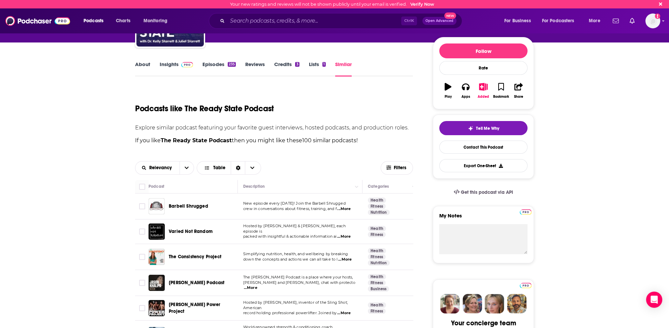
scroll to position [101, 0]
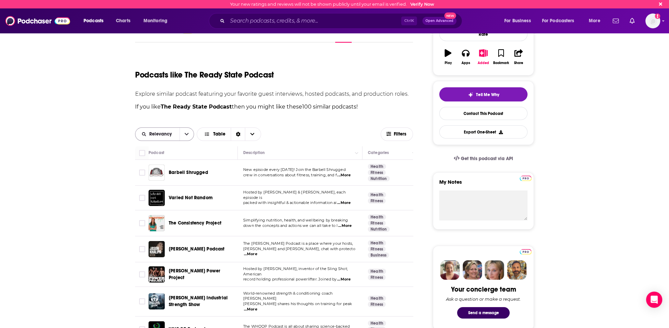
click at [164, 134] on span "Relevancy" at bounding box center [161, 134] width 25 height 5
click at [150, 180] on span "Power Score" at bounding box center [169, 181] width 40 height 4
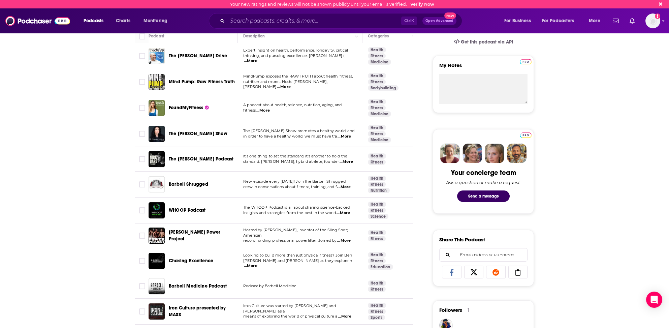
scroll to position [236, 0]
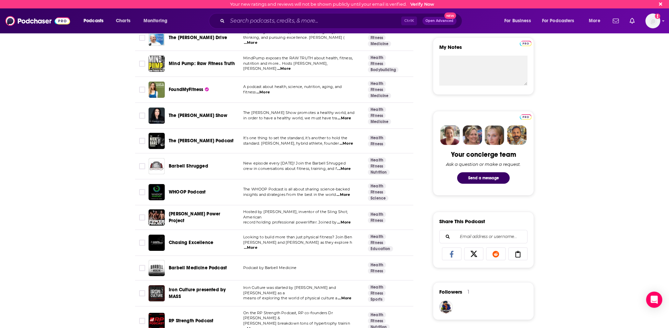
click at [347, 193] on span "...More" at bounding box center [343, 194] width 13 height 5
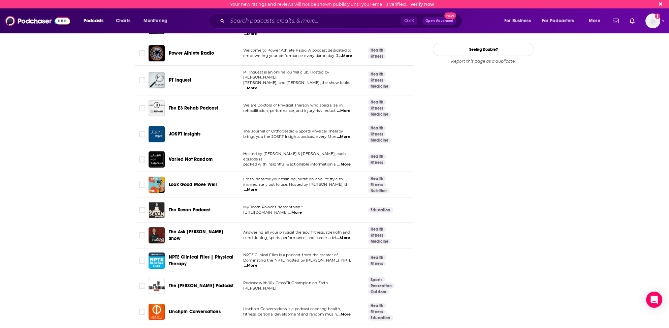
scroll to position [910, 0]
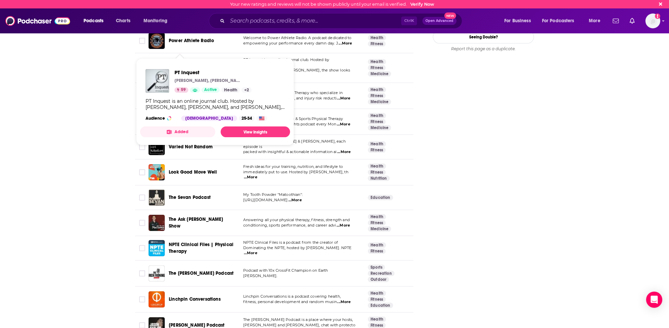
click at [181, 65] on span "PT Inquest" at bounding box center [180, 68] width 23 height 6
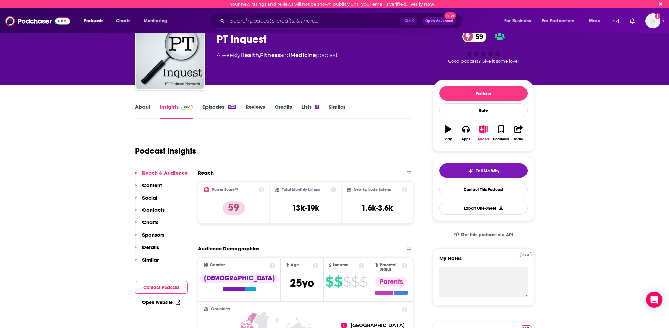
scroll to position [34, 0]
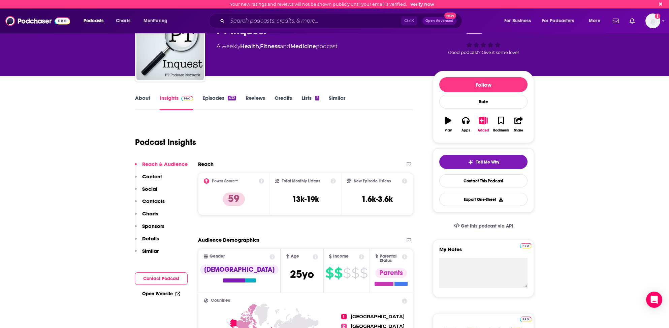
click at [335, 97] on link "Similar" at bounding box center [337, 103] width 17 height 16
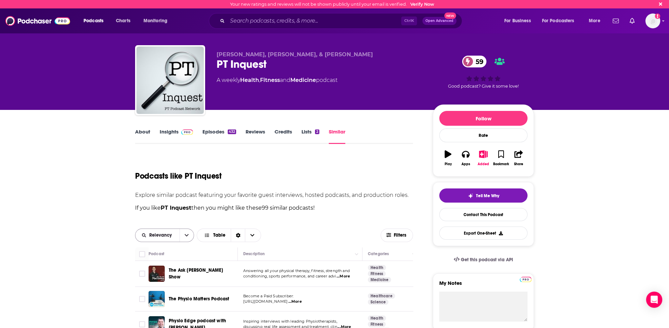
click at [168, 231] on div "Relevancy" at bounding box center [164, 235] width 59 height 13
click at [168, 233] on span "Relevancy" at bounding box center [161, 235] width 25 height 5
click at [156, 281] on span "Power Score" at bounding box center [169, 282] width 40 height 4
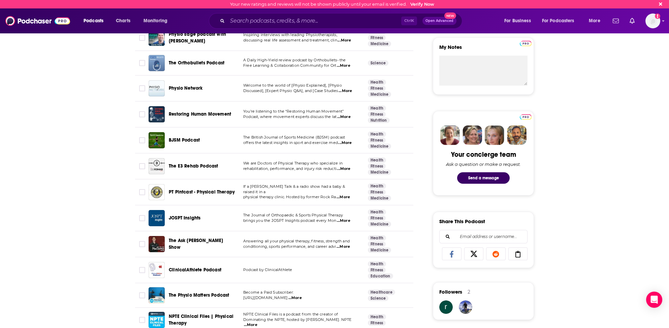
scroll to position [202, 0]
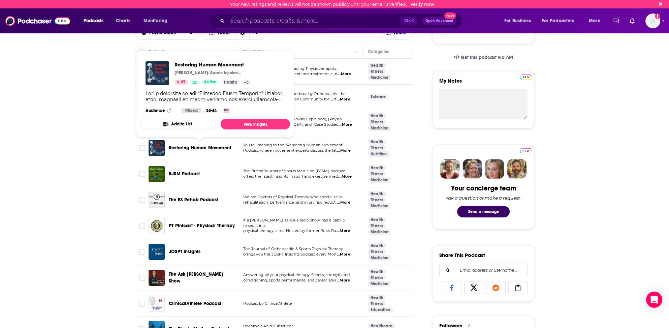
click at [187, 146] on span "Restoring Human Movement" at bounding box center [200, 148] width 62 height 6
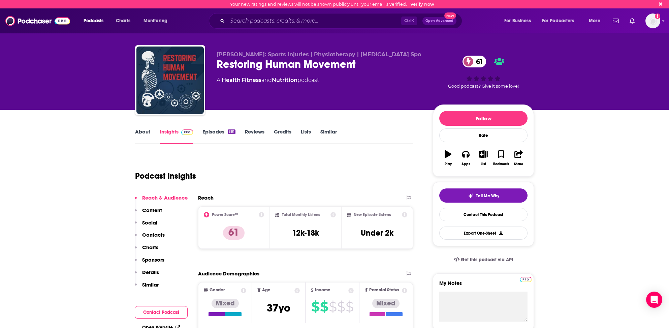
click at [326, 130] on link "Similar" at bounding box center [329, 136] width 17 height 16
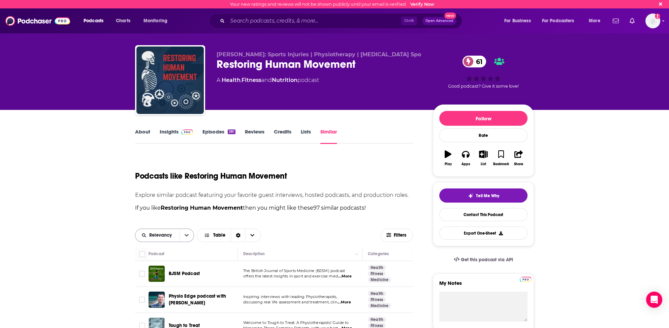
click at [168, 233] on span "Relevancy" at bounding box center [161, 235] width 25 height 5
click at [157, 283] on span "Power Score" at bounding box center [169, 282] width 40 height 4
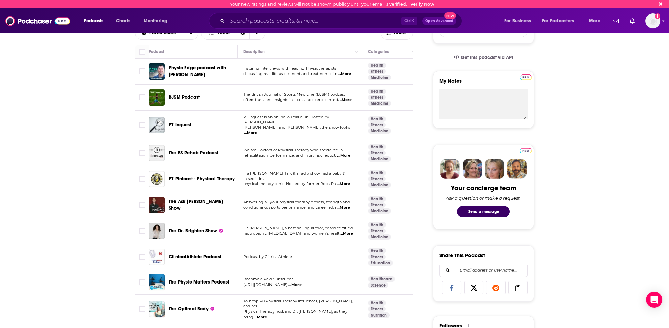
scroll to position [236, 0]
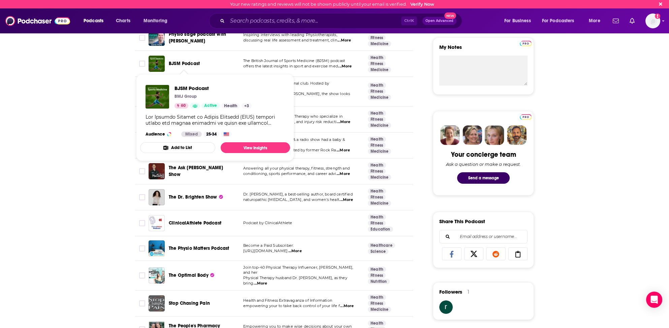
click at [185, 63] on span "BJSM Podcast" at bounding box center [184, 64] width 31 height 6
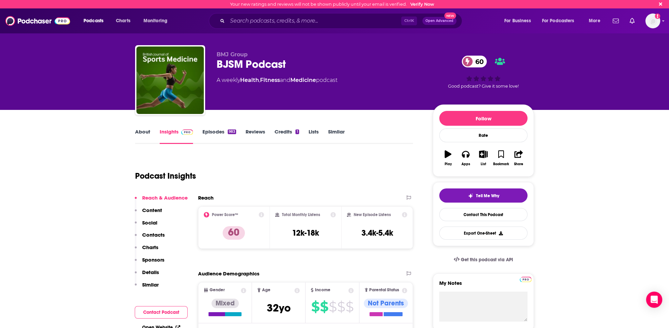
click at [335, 130] on link "Similar" at bounding box center [336, 136] width 17 height 16
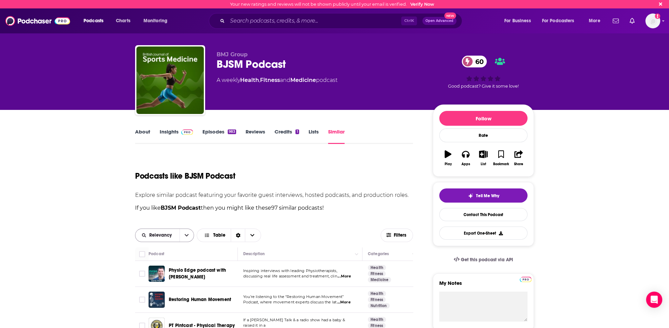
click at [158, 237] on span "Relevancy" at bounding box center [161, 235] width 25 height 5
click at [165, 236] on span "Relevancy" at bounding box center [161, 235] width 25 height 5
click at [165, 237] on span "Relevancy" at bounding box center [161, 235] width 25 height 5
click at [162, 281] on span "Power Score" at bounding box center [169, 282] width 40 height 4
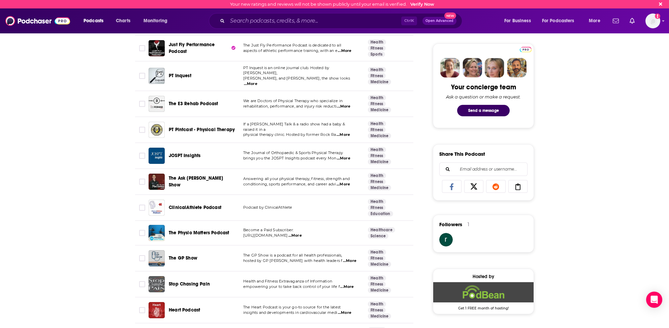
scroll to position [303, 0]
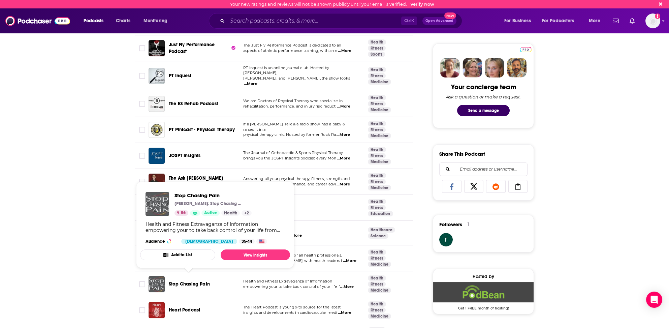
click at [187, 281] on span "Stop Chasing Pain" at bounding box center [189, 284] width 41 height 6
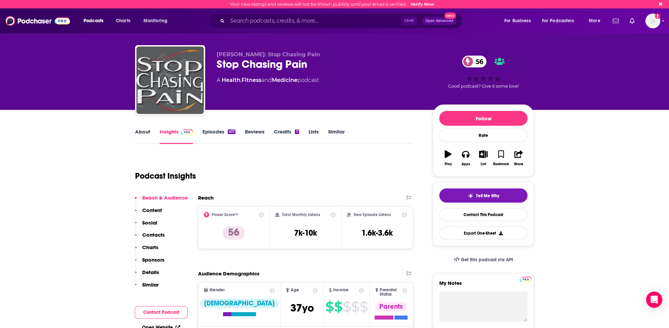
click at [335, 129] on link "Similar" at bounding box center [336, 136] width 17 height 16
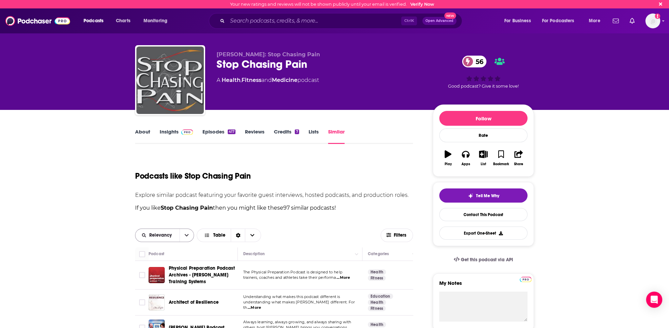
click at [162, 233] on span "Relevancy" at bounding box center [161, 235] width 25 height 5
click at [156, 281] on span "Power Score" at bounding box center [169, 282] width 40 height 4
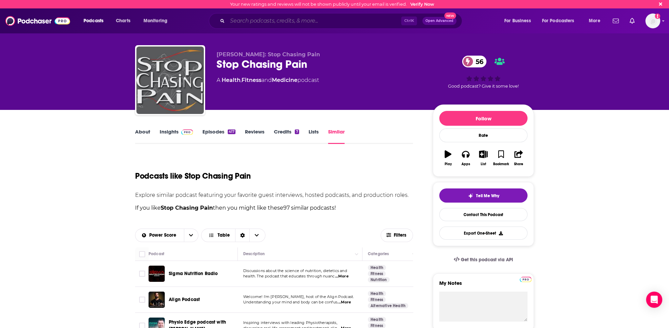
click at [255, 23] on input "Search podcasts, credits, & more..." at bounding box center [315, 21] width 174 height 11
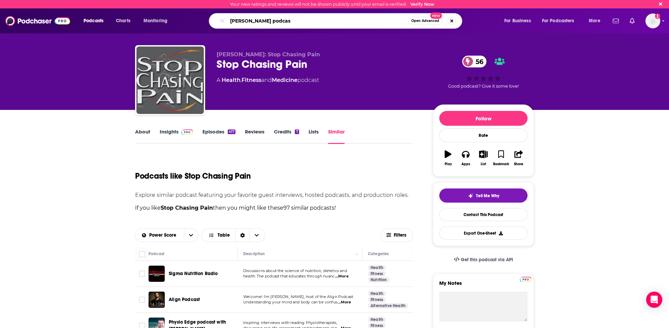
type input "[PERSON_NAME] podcast"
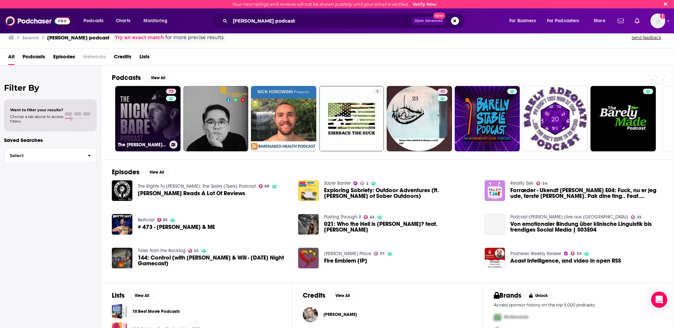
click at [141, 124] on link "72 The [PERSON_NAME] Podcast" at bounding box center [147, 118] width 65 height 65
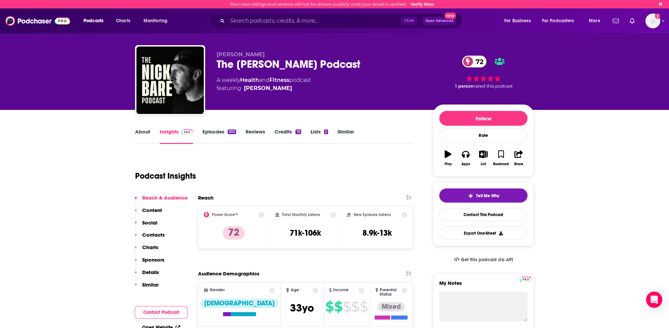
click at [347, 130] on link "Similar" at bounding box center [346, 136] width 17 height 16
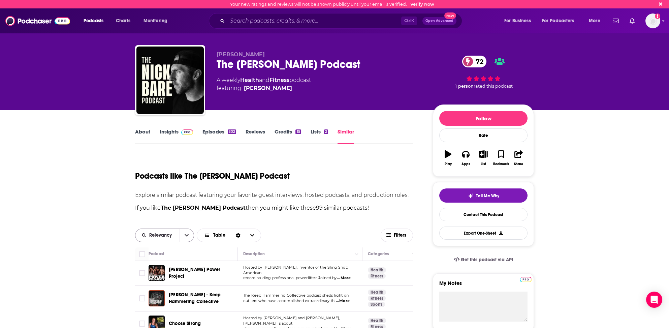
click at [166, 233] on span "Relevancy" at bounding box center [161, 235] width 25 height 5
click at [155, 280] on span "Power Score" at bounding box center [169, 282] width 40 height 4
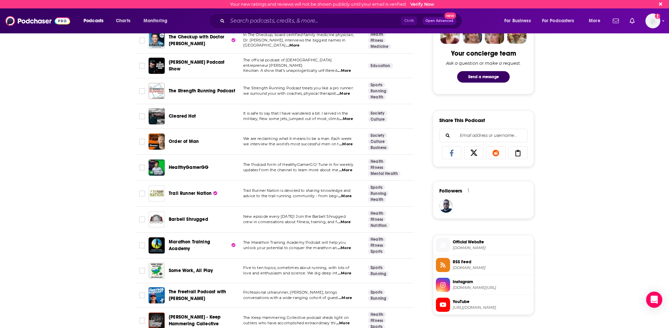
scroll to position [371, 0]
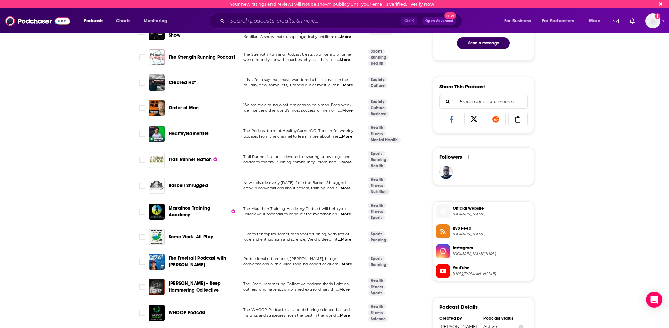
click at [348, 287] on span "...More" at bounding box center [342, 289] width 13 height 5
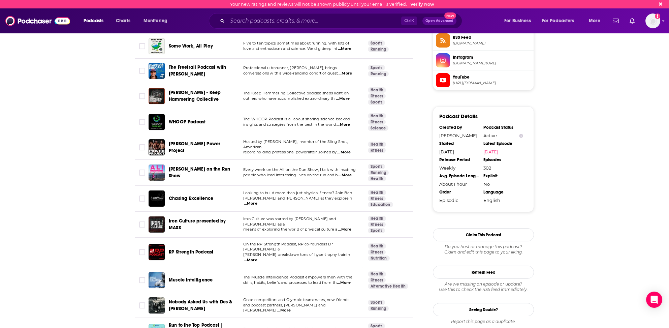
scroll to position [573, 0]
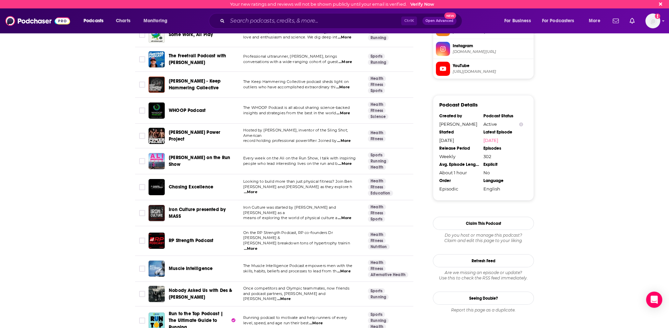
click at [291, 296] on span "...More" at bounding box center [283, 298] width 13 height 5
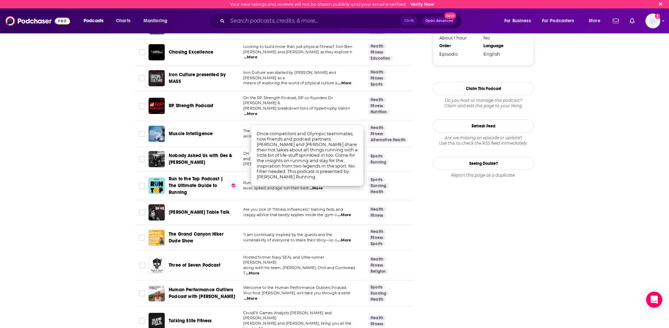
scroll to position [674, 0]
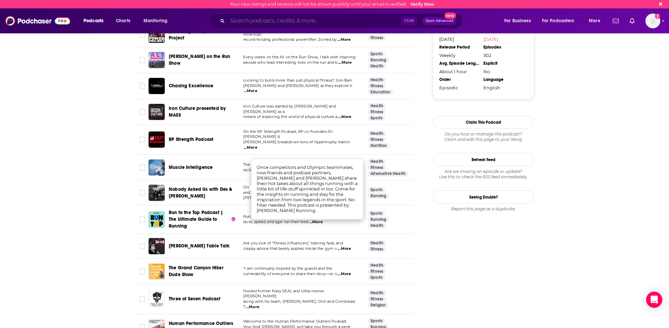
click at [251, 20] on input "Search podcasts, credits, & more..." at bounding box center [315, 21] width 174 height 11
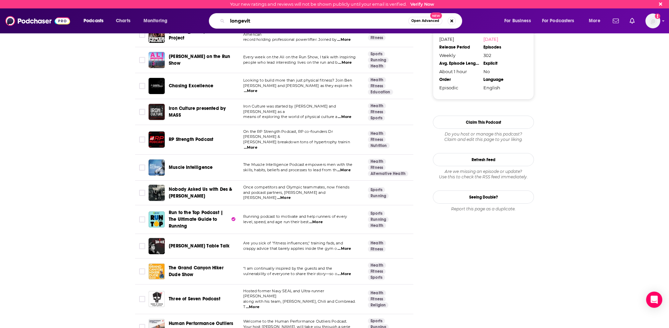
type input "longevity"
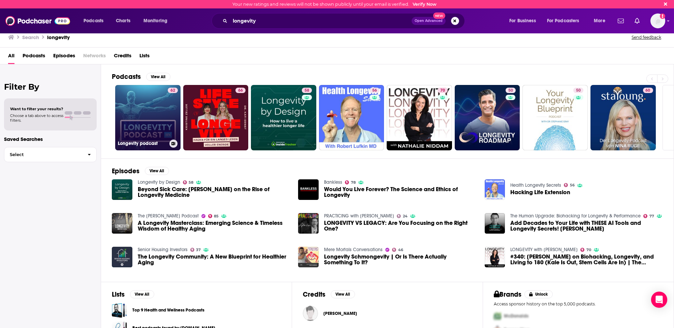
click at [156, 118] on link "62 Longevity podcast" at bounding box center [147, 117] width 65 height 65
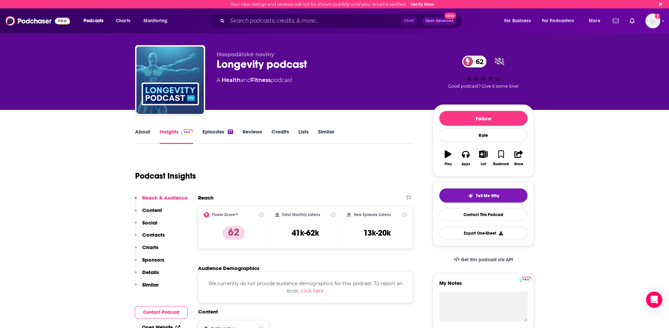
click at [328, 130] on link "Similar" at bounding box center [326, 136] width 17 height 16
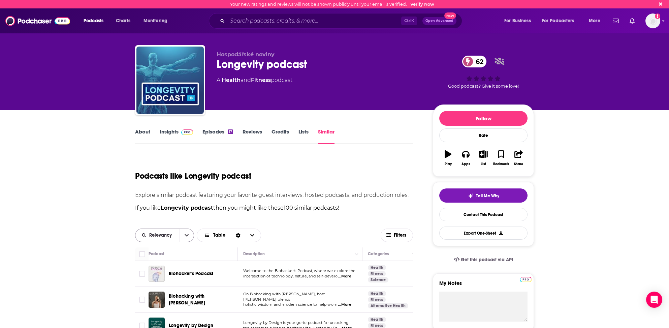
click at [162, 234] on span "Relevancy" at bounding box center [161, 235] width 25 height 5
click at [158, 281] on span "Power Score" at bounding box center [169, 282] width 40 height 4
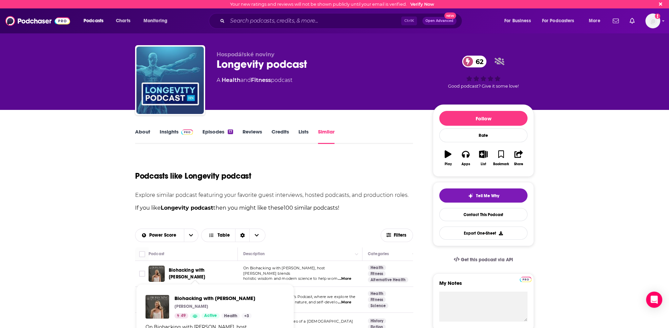
click at [182, 272] on span "Biohacking with Brittany" at bounding box center [187, 273] width 36 height 12
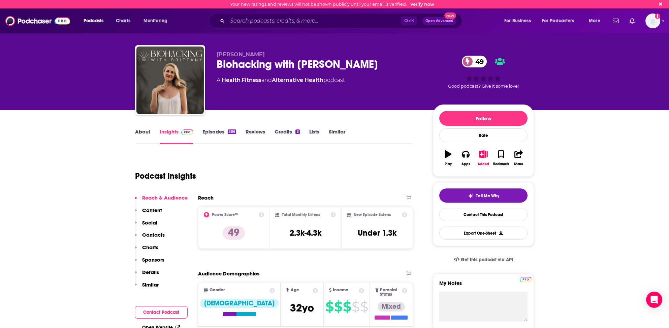
click at [339, 131] on link "Similar" at bounding box center [337, 136] width 17 height 16
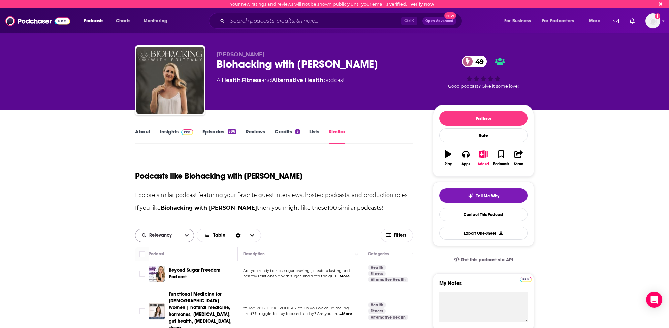
click at [168, 235] on span "Relevancy" at bounding box center [161, 235] width 25 height 5
click at [155, 280] on span "Power Score" at bounding box center [169, 282] width 40 height 4
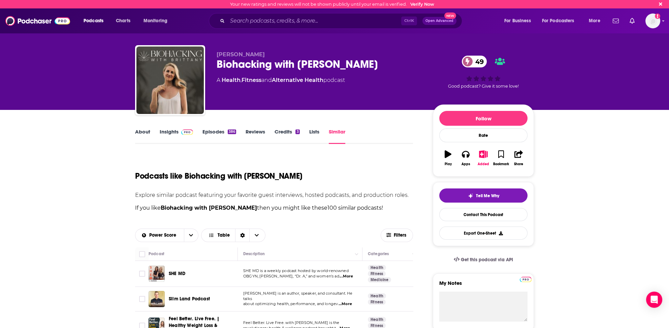
click at [347, 275] on span "...More" at bounding box center [346, 276] width 13 height 5
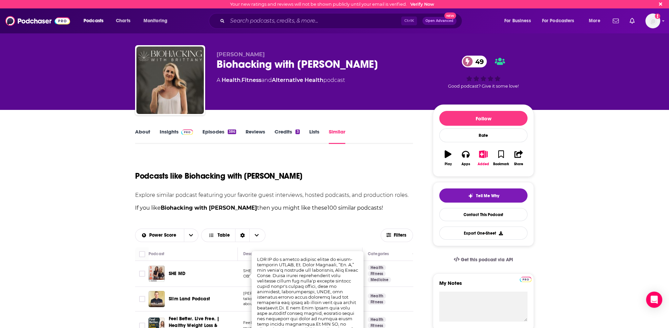
scroll to position [34, 0]
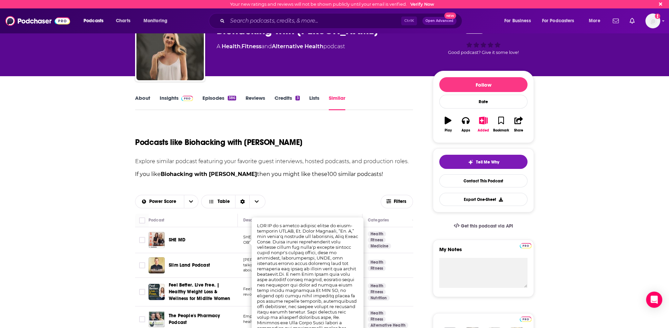
click at [226, 258] on div "Siim Land Podcast" at bounding box center [204, 265] width 70 height 16
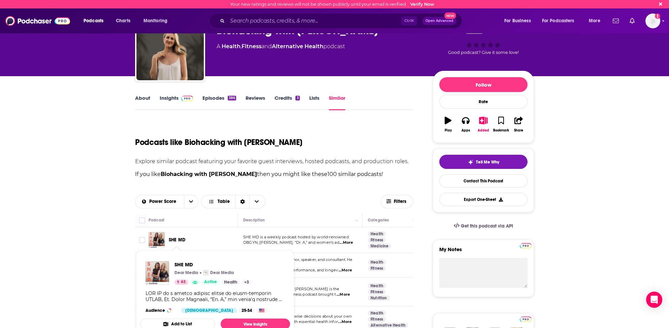
click at [176, 239] on span "SHE MD" at bounding box center [177, 240] width 17 height 6
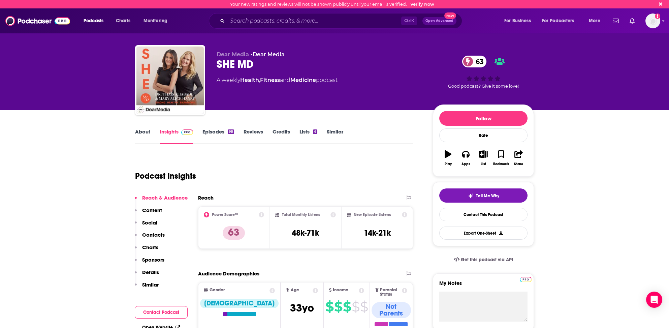
click at [336, 129] on link "Similar" at bounding box center [335, 136] width 17 height 16
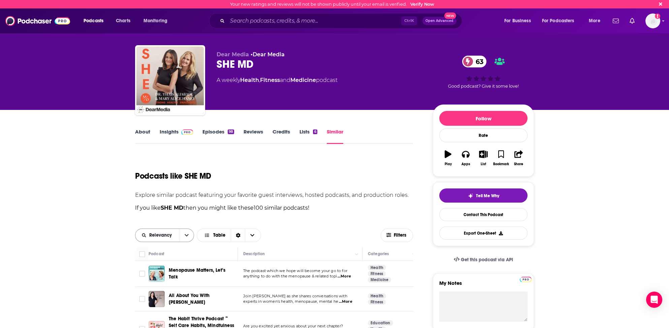
click at [162, 234] on span "Relevancy" at bounding box center [161, 235] width 25 height 5
click at [167, 281] on span "Power Score" at bounding box center [169, 282] width 40 height 4
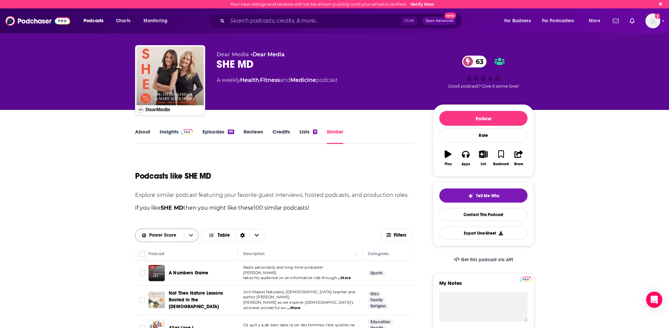
click at [169, 234] on span "Power Score" at bounding box center [163, 235] width 29 height 5
click at [162, 280] on span "Power Score" at bounding box center [171, 282] width 44 height 4
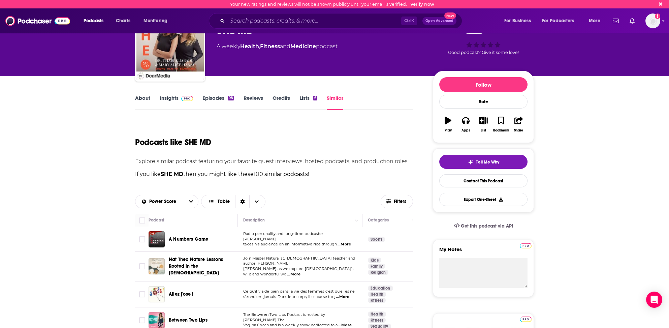
scroll to position [67, 0]
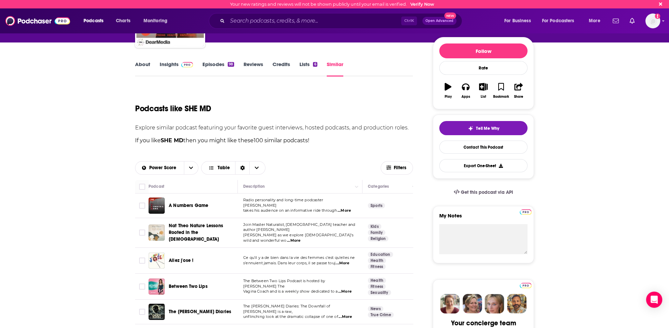
click at [348, 289] on span "...More" at bounding box center [344, 291] width 13 height 5
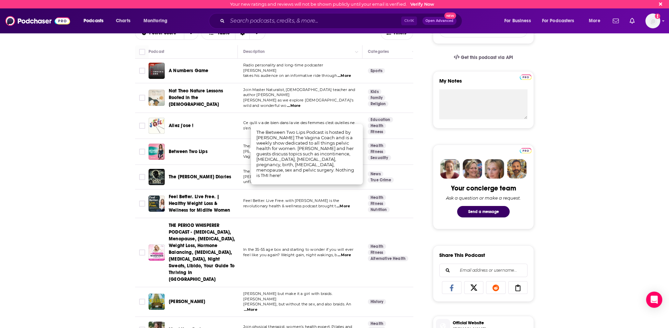
scroll to position [236, 0]
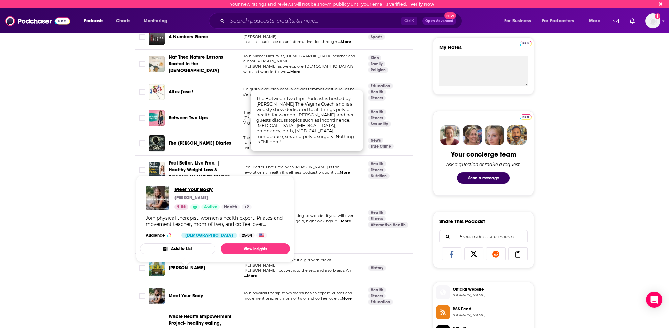
click at [192, 189] on span "Meet Your Body" at bounding box center [213, 189] width 77 height 6
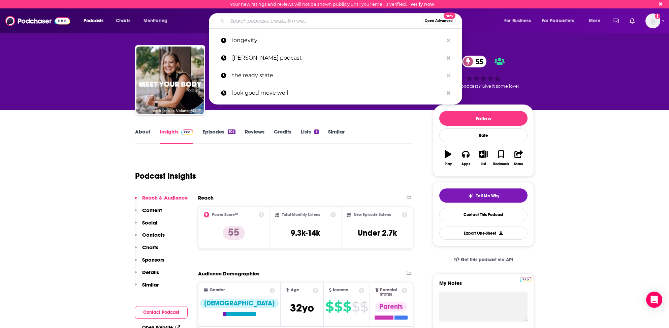
click at [249, 18] on input "Search podcasts, credits, & more..." at bounding box center [325, 21] width 194 height 11
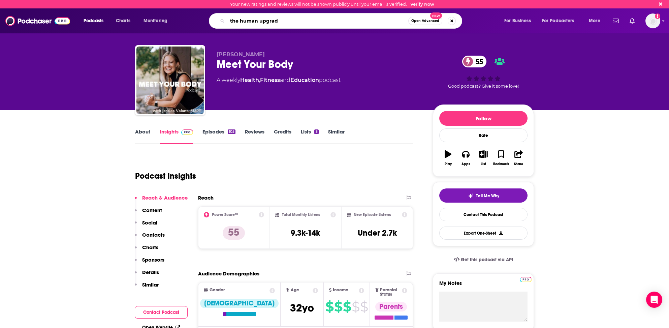
type input "the human upgrade"
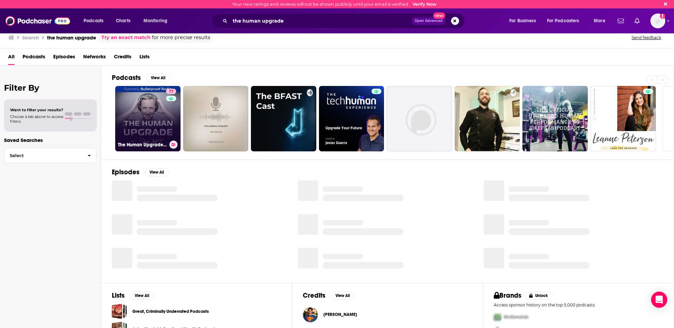
click at [128, 127] on link "77 The Human Upgrade: Biohacking for Longevity & Performance" at bounding box center [147, 118] width 65 height 65
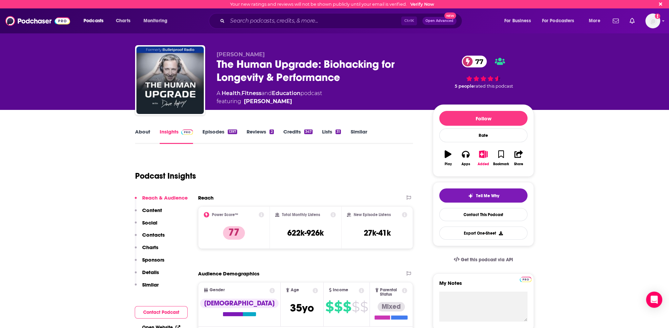
click at [359, 130] on link "Similar" at bounding box center [359, 136] width 17 height 16
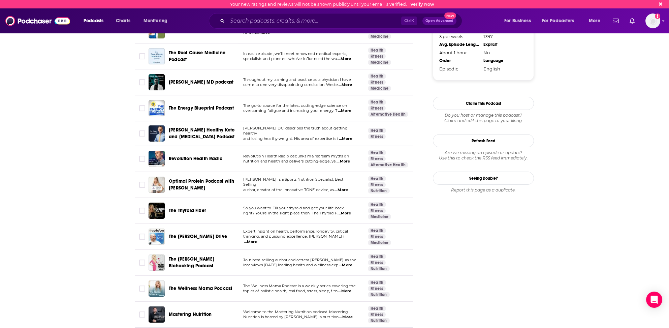
scroll to position [640, 0]
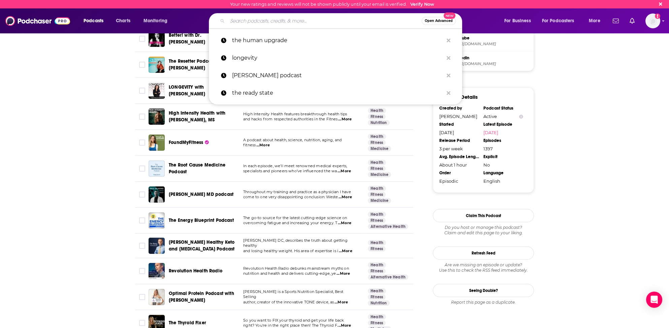
click at [274, 21] on input "Search podcasts, credits, & more..." at bounding box center [325, 21] width 194 height 11
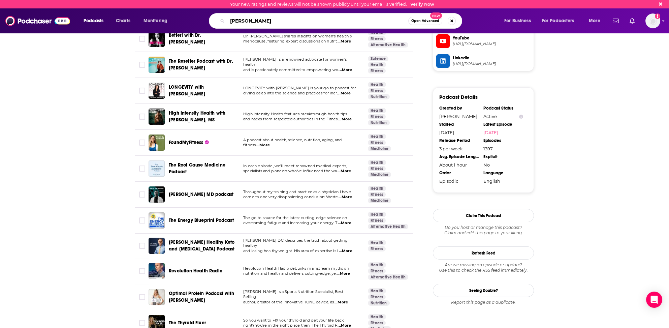
type input "[PERSON_NAME]"
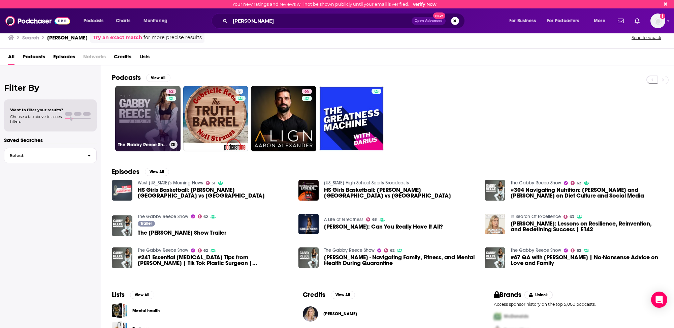
click at [142, 123] on link "62 The [PERSON_NAME] Show" at bounding box center [147, 118] width 65 height 65
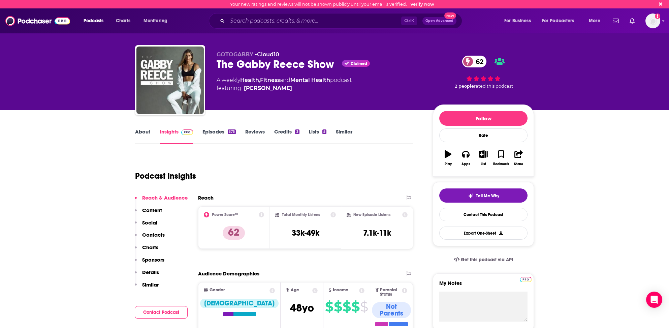
click at [142, 128] on link "About" at bounding box center [142, 136] width 15 height 16
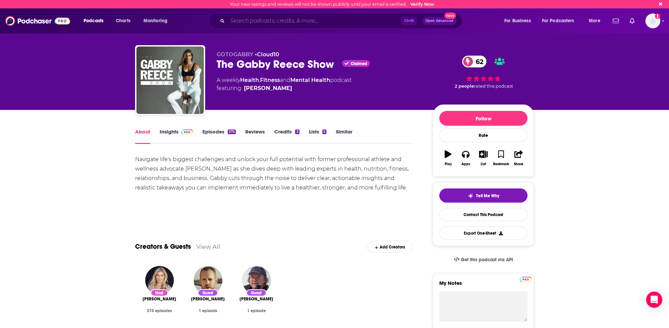
click at [283, 19] on input "Search podcasts, credits, & more..." at bounding box center [315, 21] width 174 height 11
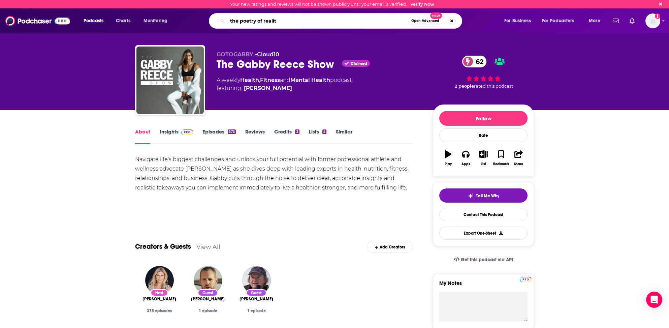
type input "the poetry of reality"
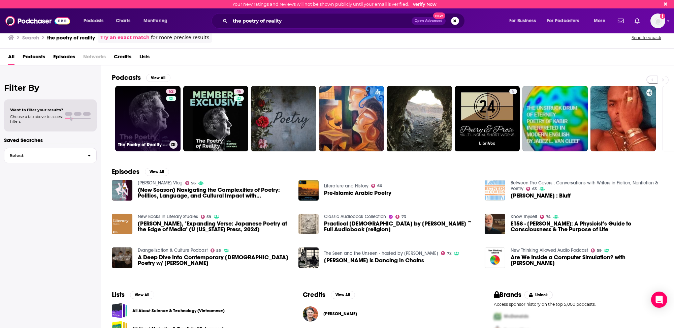
click at [130, 126] on link "62 The Poetry of Reality with [PERSON_NAME]" at bounding box center [147, 118] width 65 height 65
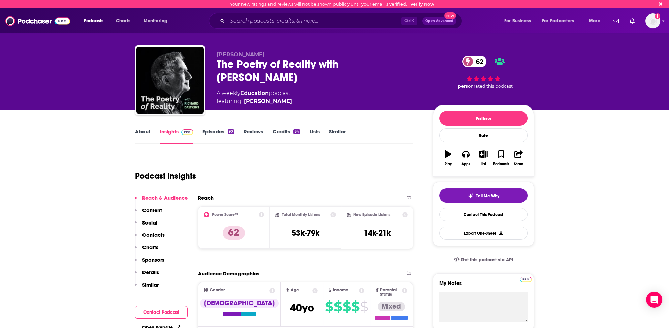
click at [148, 130] on link "About" at bounding box center [142, 136] width 15 height 16
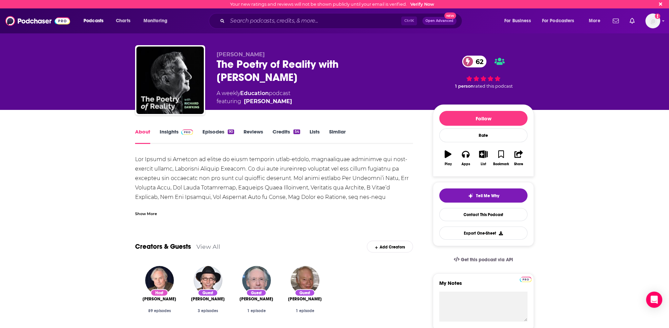
click at [337, 130] on link "Similar" at bounding box center [337, 136] width 17 height 16
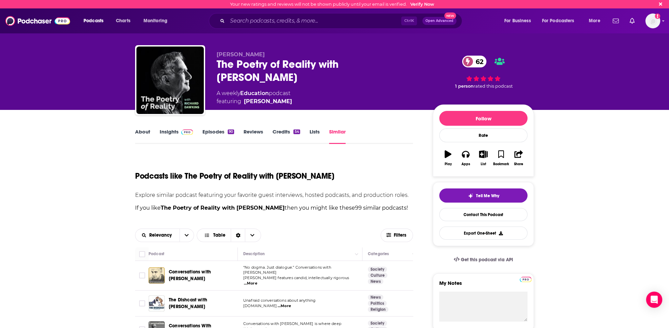
scroll to position [34, 0]
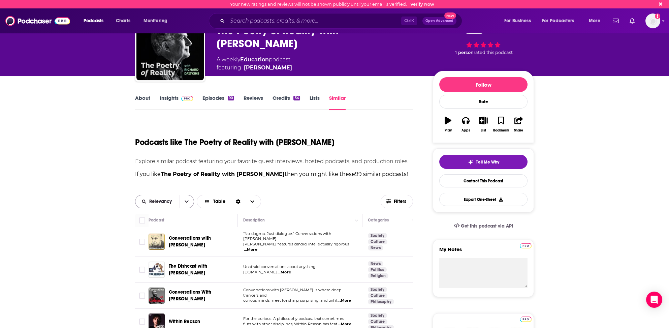
click at [167, 201] on span "Relevancy" at bounding box center [161, 201] width 25 height 5
click at [160, 247] on span "Power Score" at bounding box center [169, 248] width 40 height 4
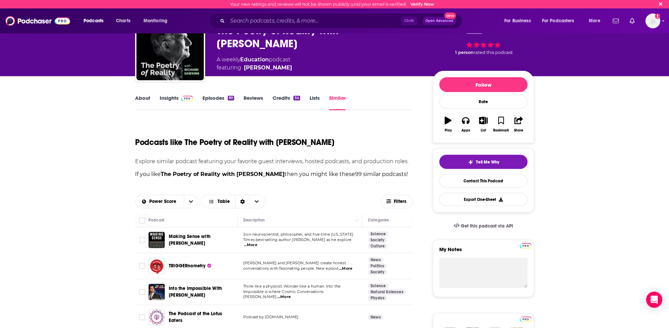
click at [291, 294] on span "...More" at bounding box center [283, 296] width 13 height 5
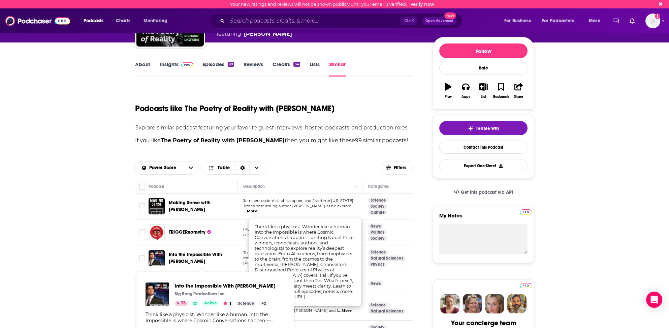
scroll to position [101, 0]
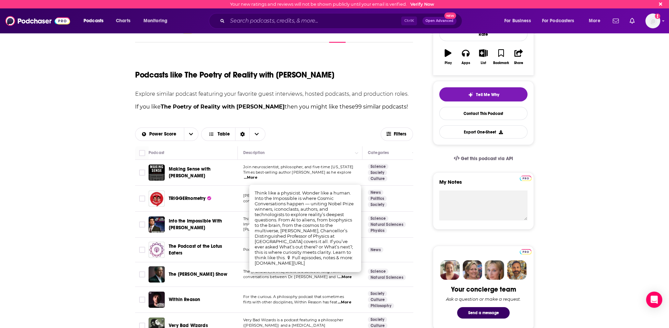
click at [230, 279] on div "The Michael Shermer Show" at bounding box center [204, 274] width 70 height 16
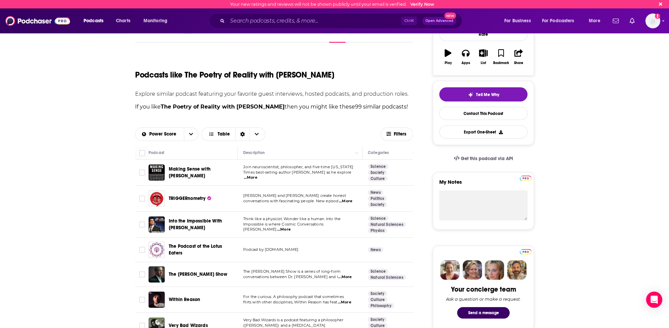
click at [342, 277] on td "The Michael Shermer Show is a series of long-form conversations between Dr. Mic…" at bounding box center [300, 274] width 125 height 25
click at [347, 276] on span "...More" at bounding box center [344, 276] width 13 height 5
click at [191, 279] on div "The Michael Shermer Show" at bounding box center [204, 274] width 70 height 16
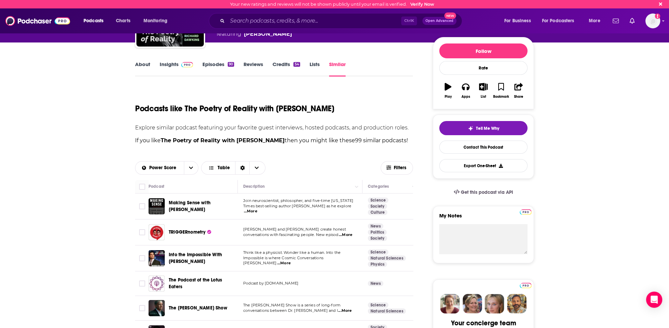
scroll to position [0, 0]
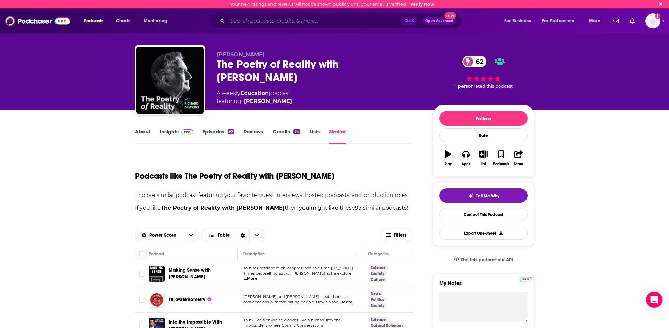
click at [265, 20] on input "Search podcasts, credits, & more..." at bounding box center [315, 21] width 174 height 11
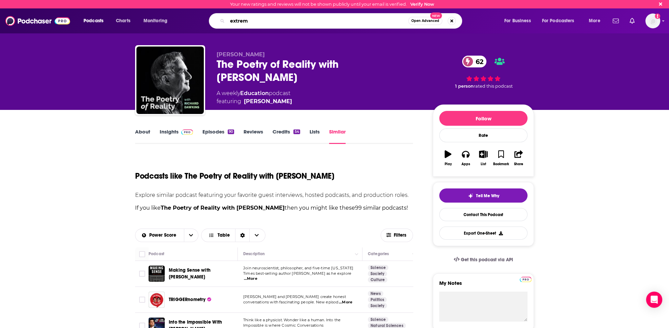
type input "extreme"
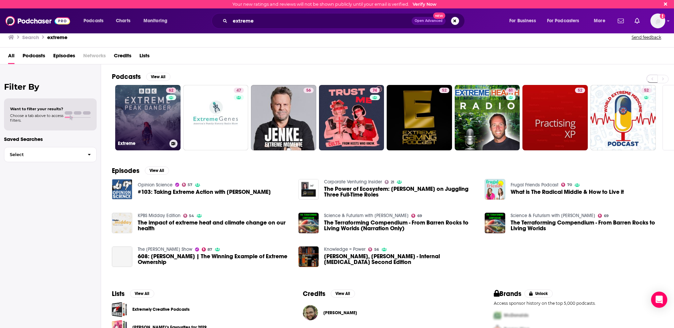
click at [141, 122] on link "62 Extreme" at bounding box center [147, 117] width 65 height 65
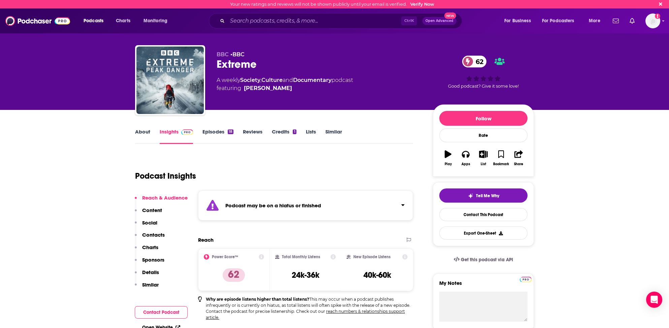
click at [338, 131] on link "Similar" at bounding box center [334, 136] width 17 height 16
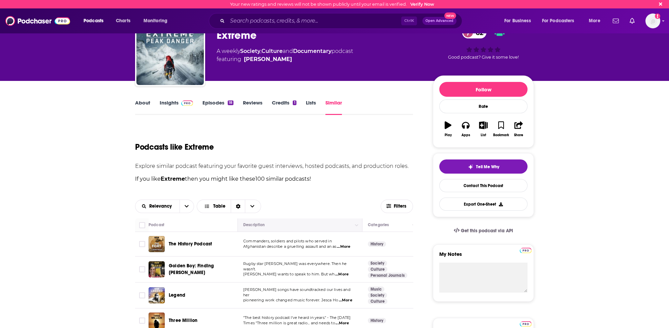
scroll to position [34, 0]
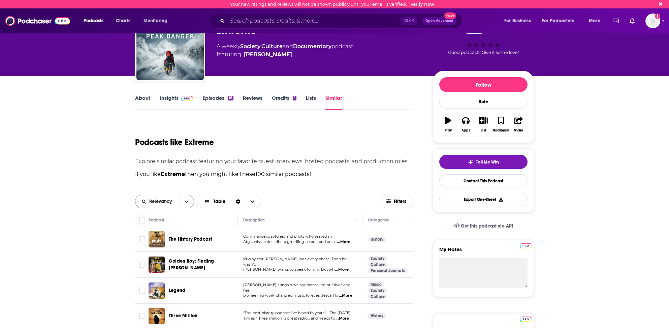
click at [168, 200] on span "Relevancy" at bounding box center [161, 201] width 25 height 5
click at [159, 247] on span "Power Score" at bounding box center [169, 248] width 40 height 4
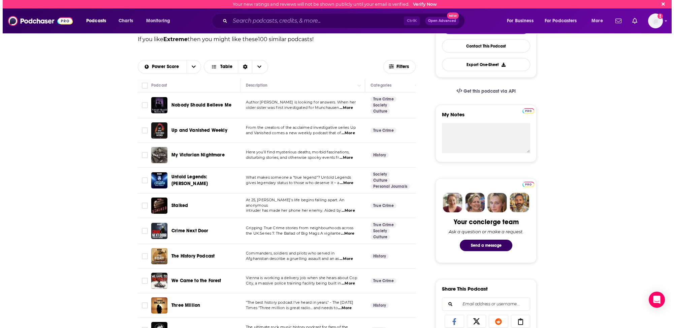
scroll to position [0, 0]
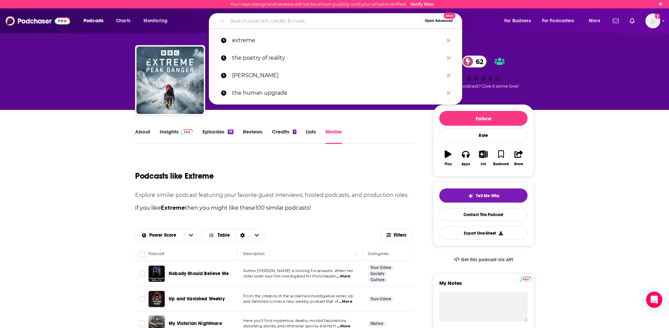
click at [241, 18] on input "Search podcasts, credits, & more..." at bounding box center [325, 21] width 194 height 11
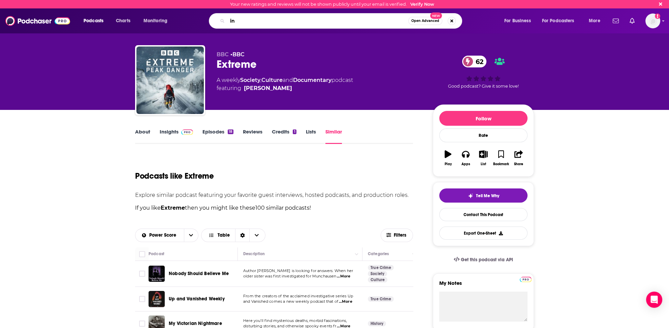
type input "i"
type input "[PERSON_NAME] and the lizard wizard"
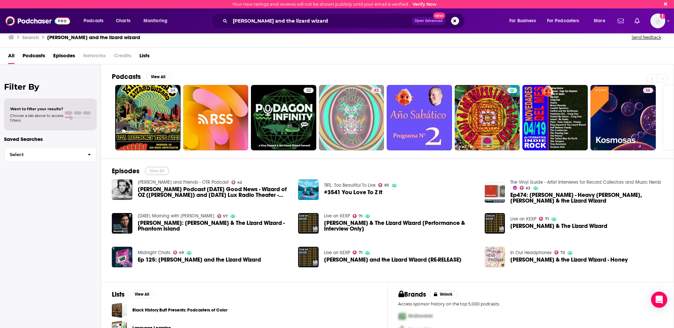
click at [161, 169] on button "View All" at bounding box center [157, 171] width 24 height 8
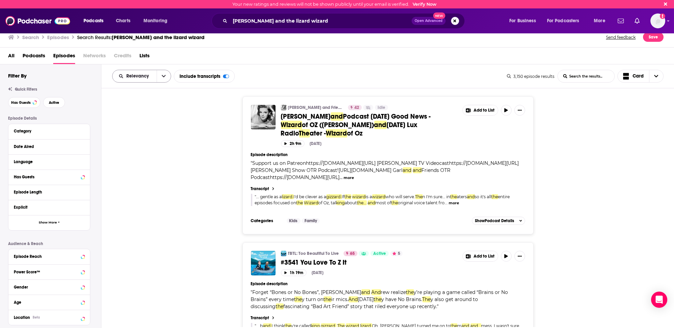
click at [136, 75] on span "Relevancy" at bounding box center [138, 76] width 25 height 5
click at [131, 133] on span "Power Score" at bounding box center [146, 134] width 40 height 4
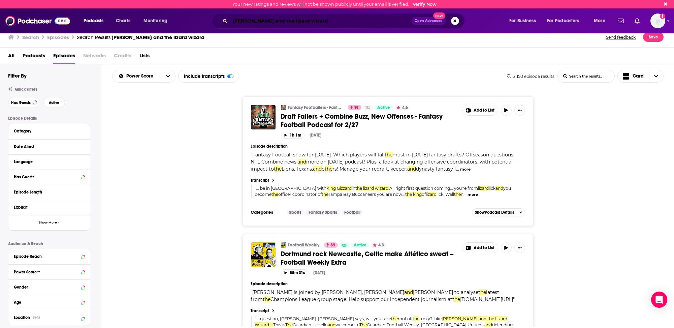
click at [319, 21] on input "[PERSON_NAME] and the lizard wizard" at bounding box center [321, 21] width 182 height 11
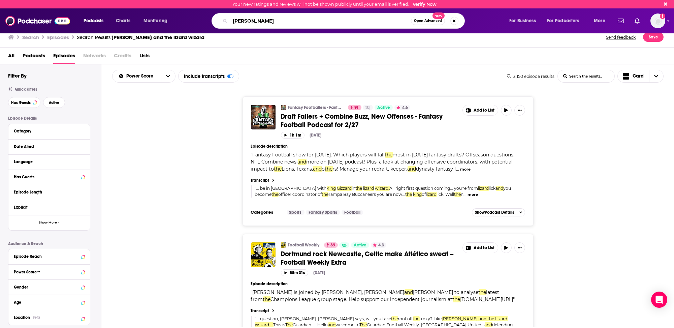
type input "[PERSON_NAME]"
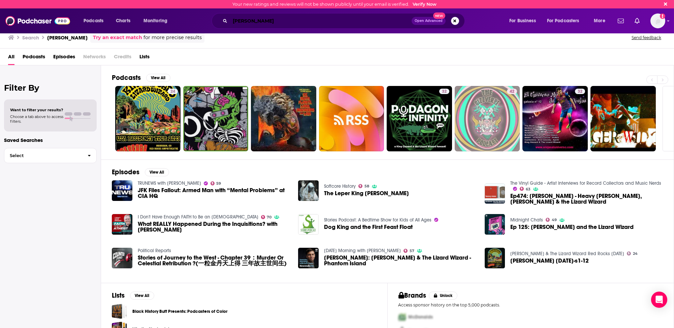
click at [249, 21] on input "[PERSON_NAME]" at bounding box center [321, 21] width 182 height 11
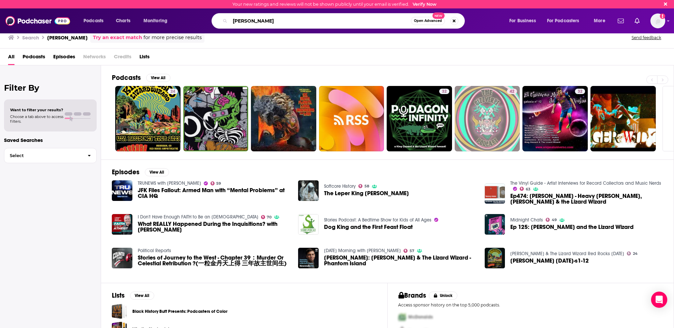
click at [248, 21] on input "[PERSON_NAME]" at bounding box center [320, 21] width 181 height 11
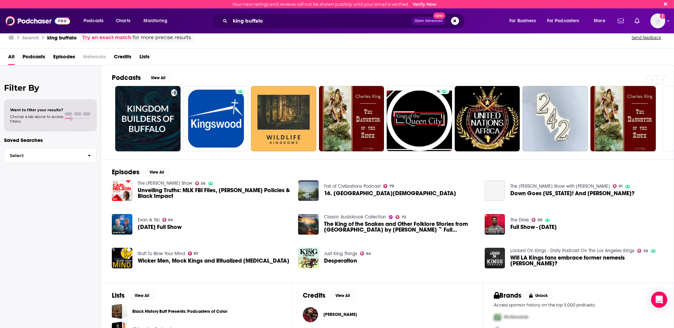
scroll to position [32, 0]
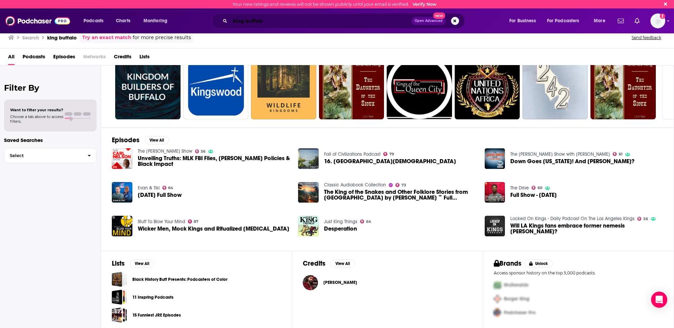
click at [233, 19] on input "king buffalo" at bounding box center [321, 21] width 182 height 11
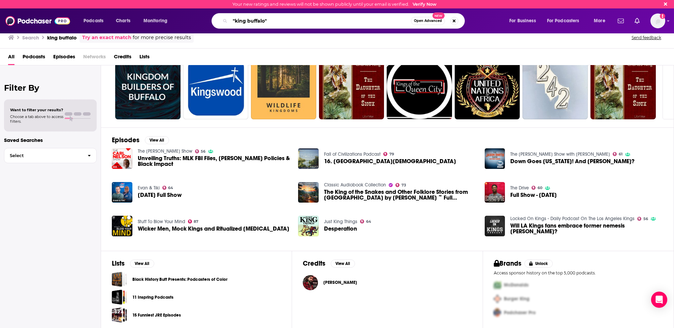
type input ""king buffalo""
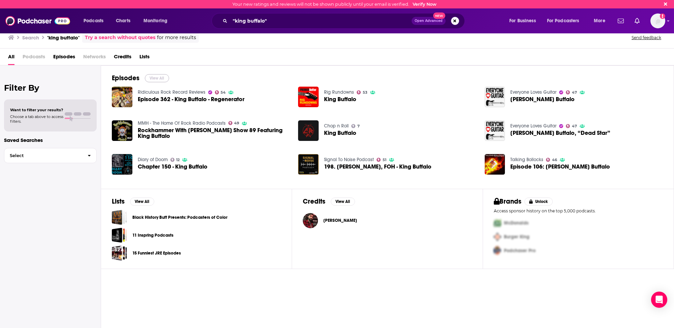
click at [155, 77] on button "View All" at bounding box center [157, 78] width 24 height 8
